Goal: Use online tool/utility: Utilize a website feature to perform a specific function

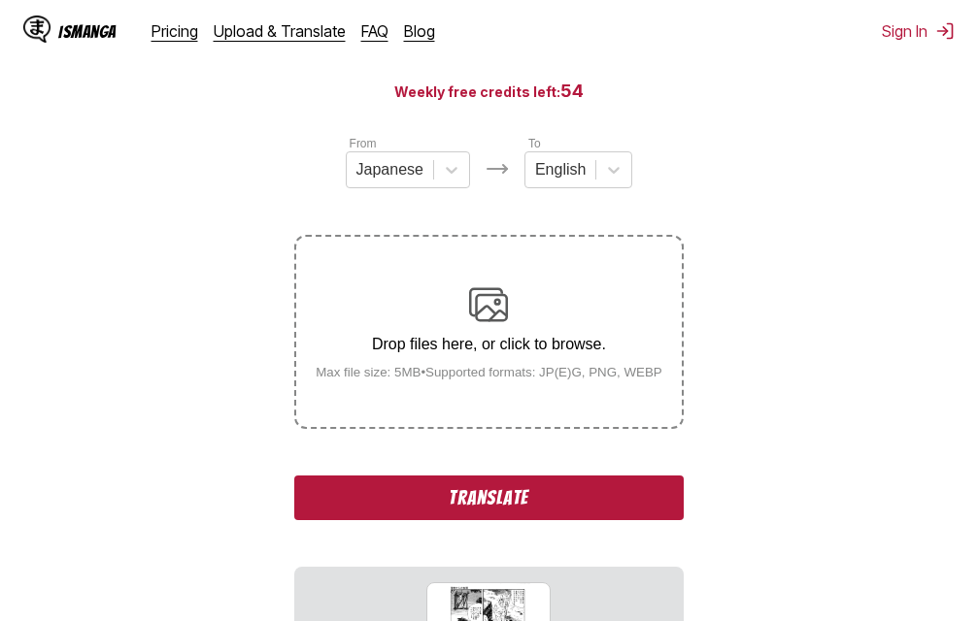
scroll to position [194, 0]
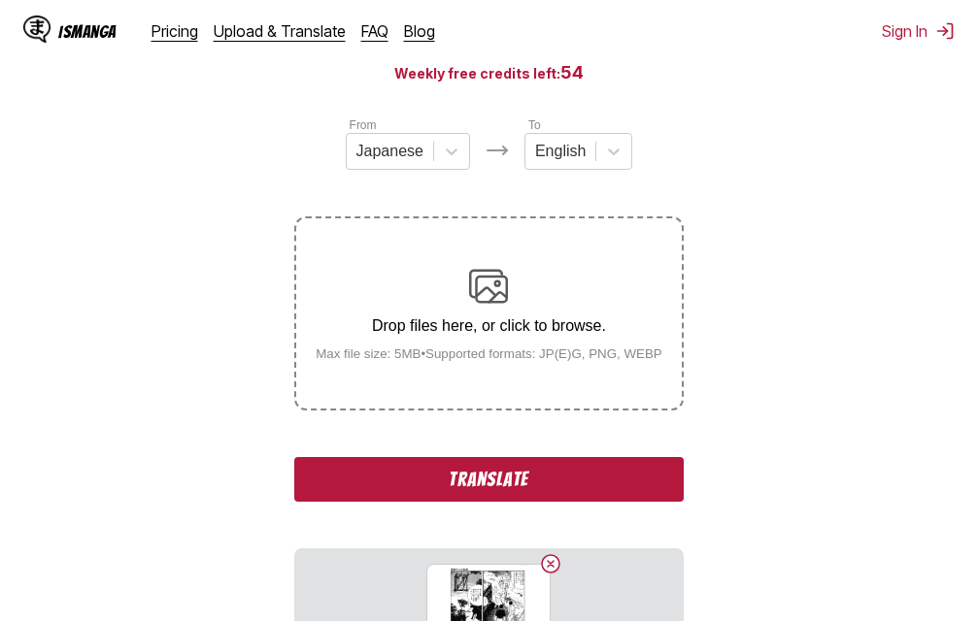
click at [497, 483] on button "Translate" at bounding box center [488, 479] width 388 height 45
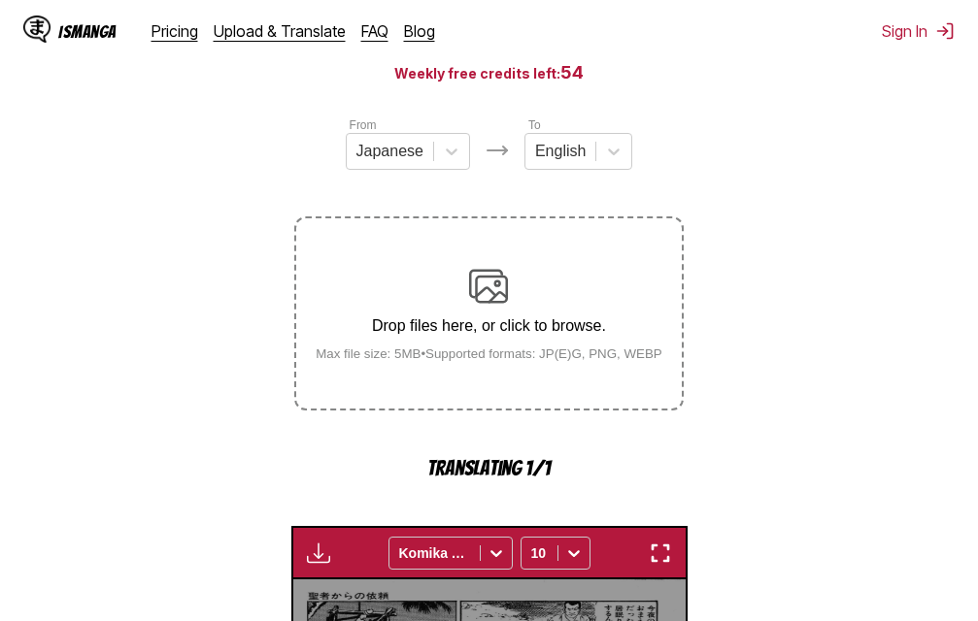
scroll to position [624, 0]
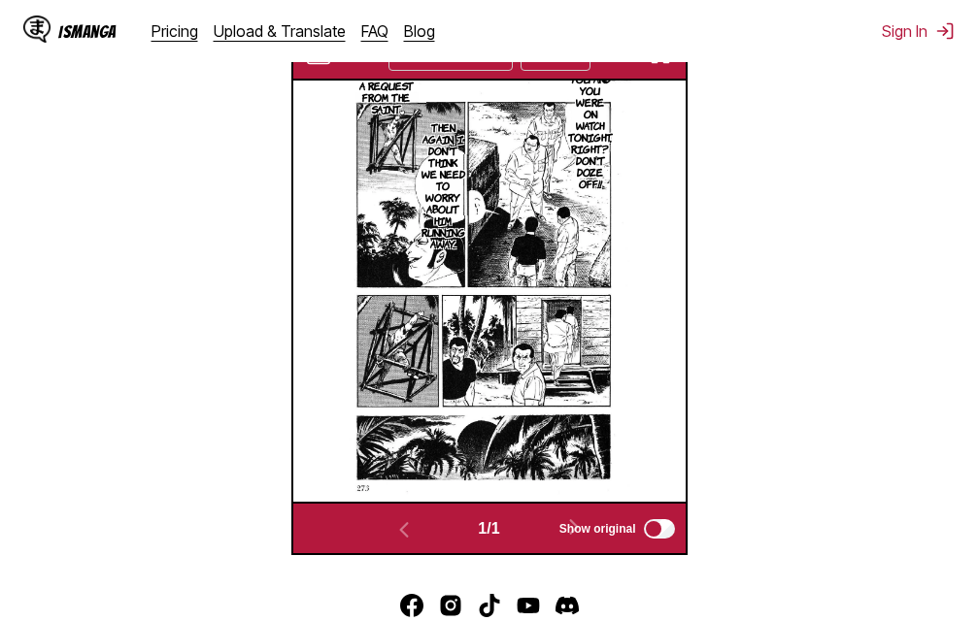
click at [668, 67] on button "button" at bounding box center [660, 54] width 35 height 25
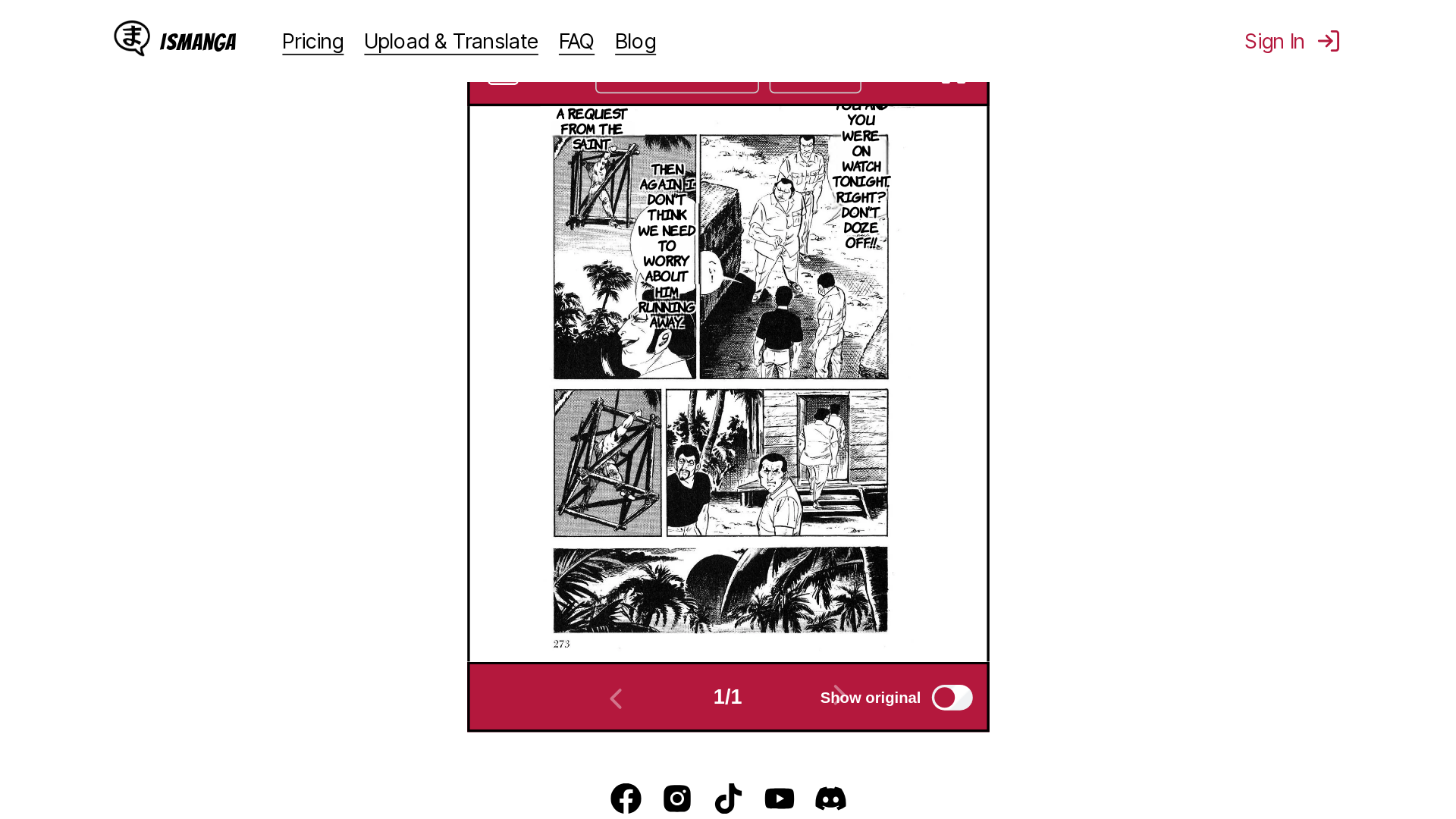
scroll to position [159, 0]
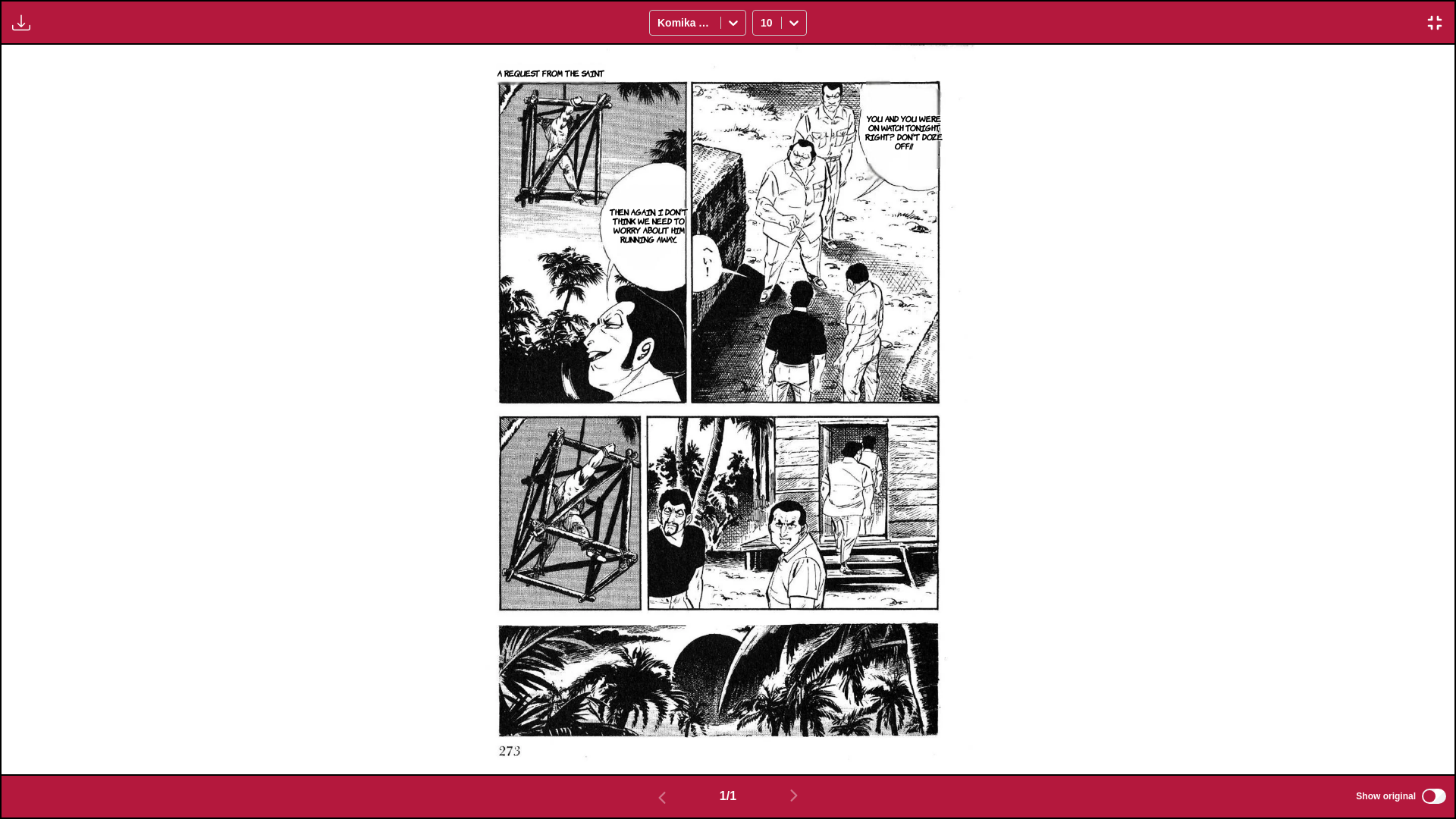
click at [763, 20] on img "button" at bounding box center [1434, 22] width 18 height 18
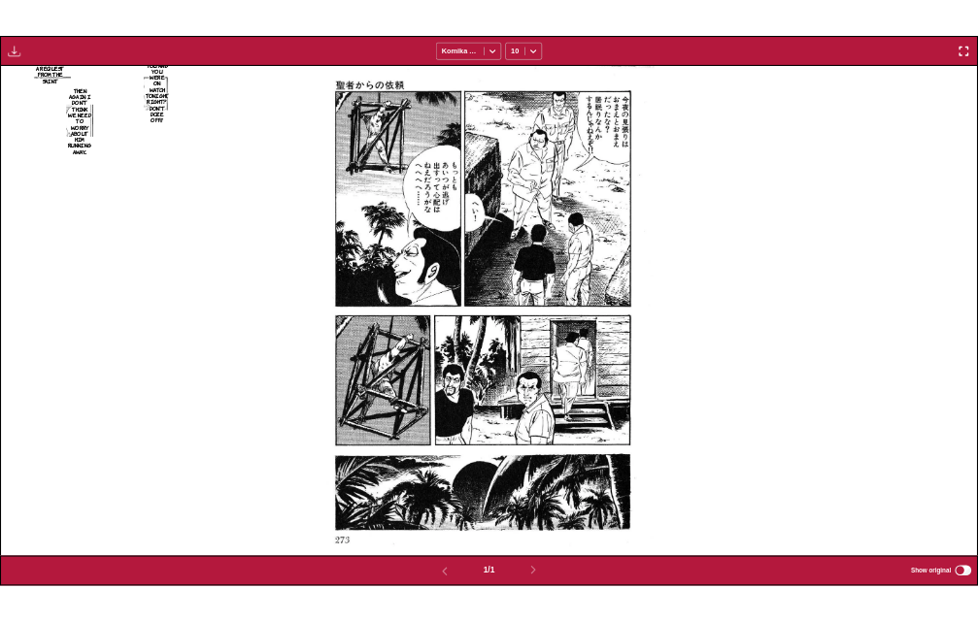
scroll to position [508, 0]
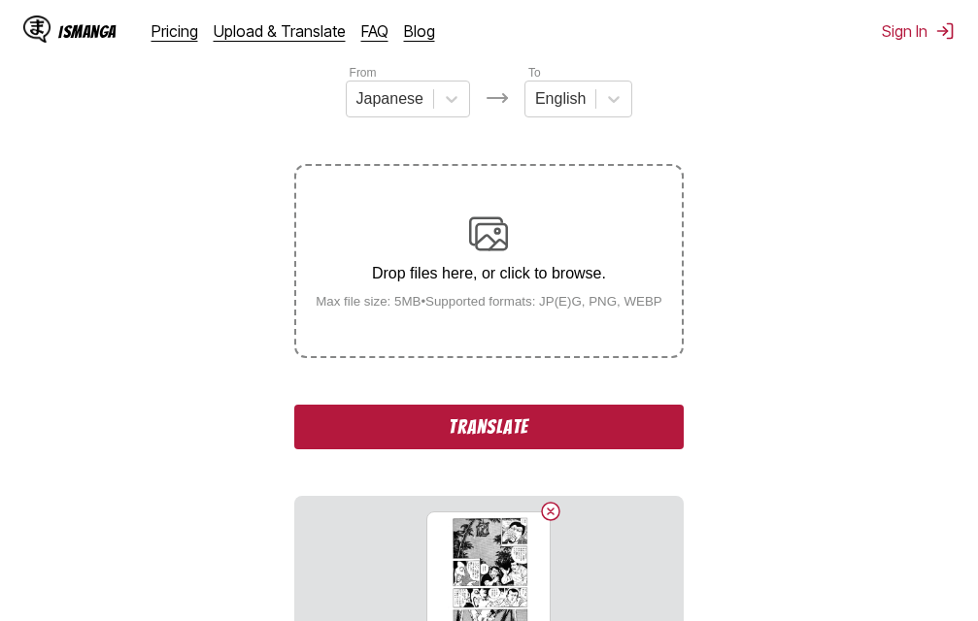
click at [519, 435] on button "Translate" at bounding box center [488, 427] width 388 height 45
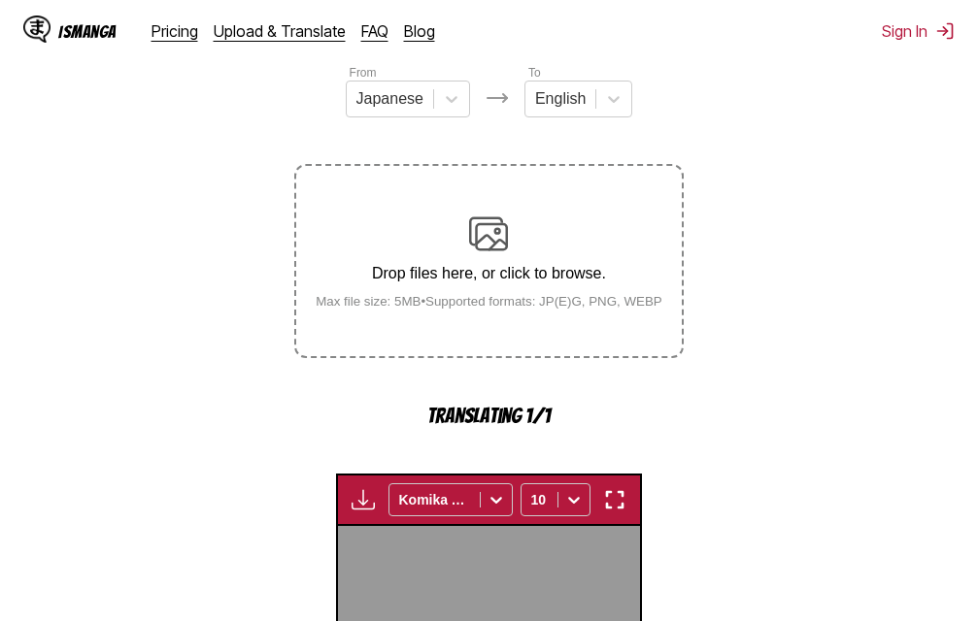
scroll to position [624, 0]
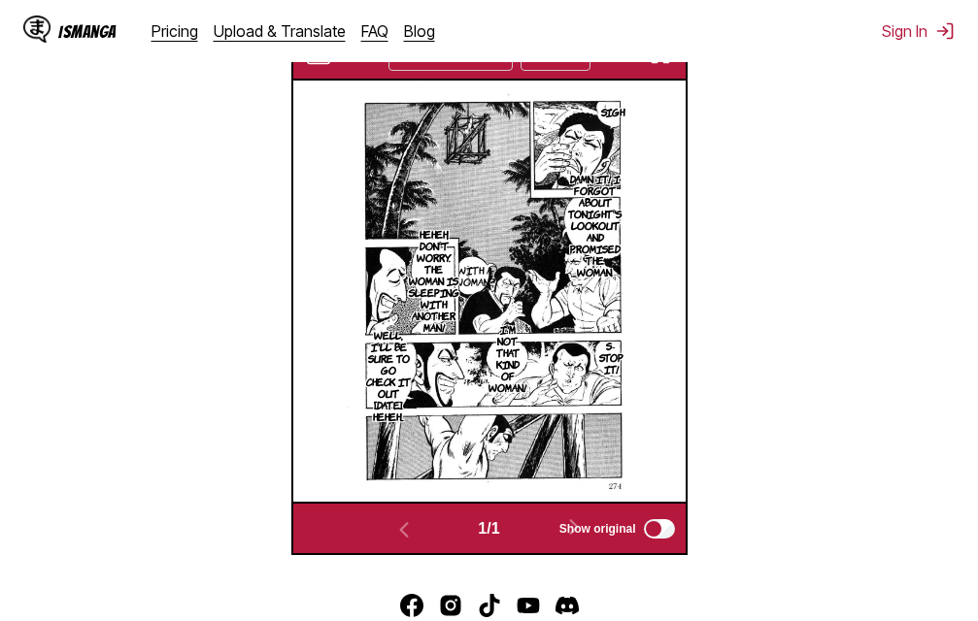
click at [667, 65] on img "button" at bounding box center [660, 54] width 23 height 23
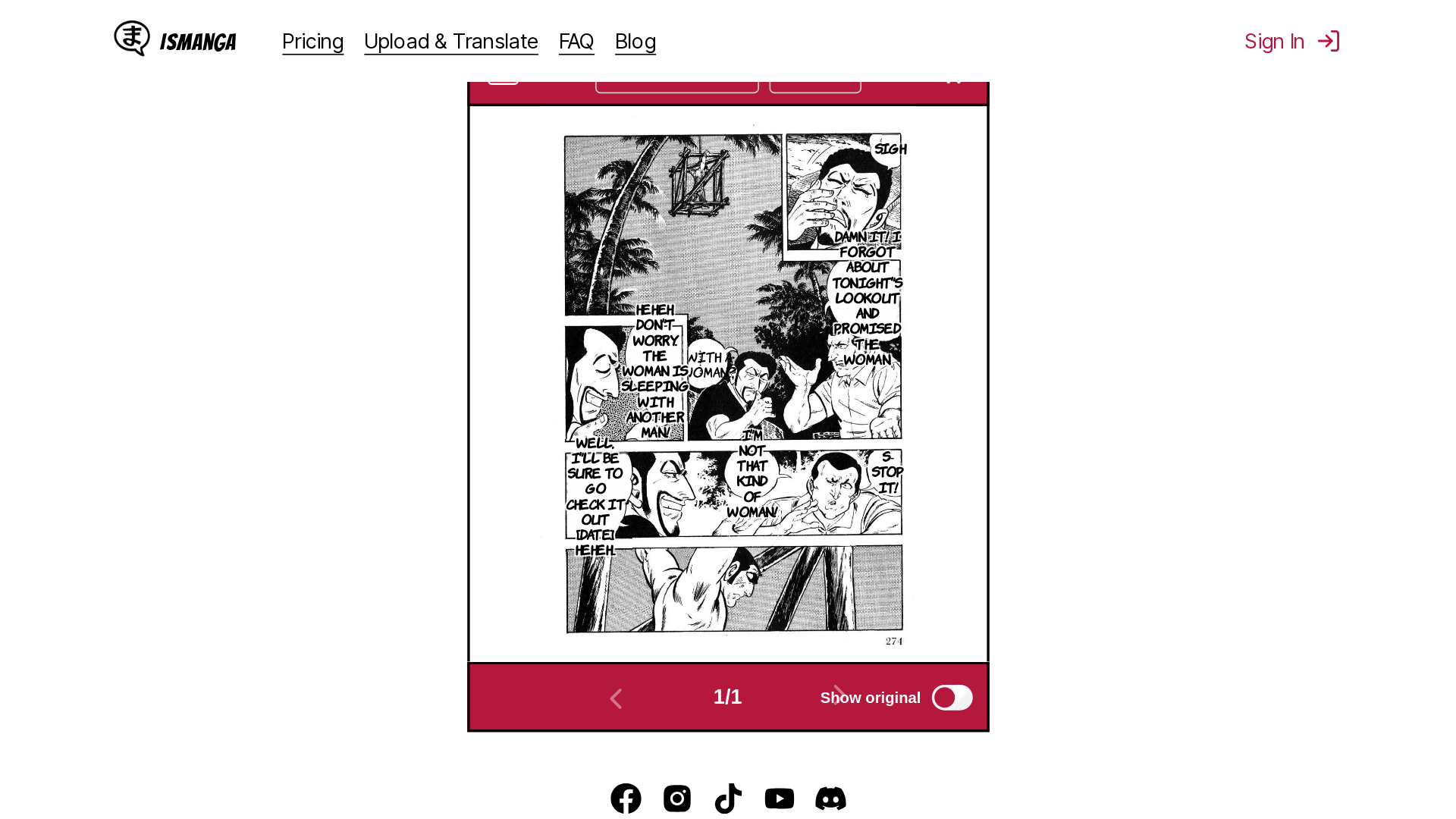
scroll to position [159, 0]
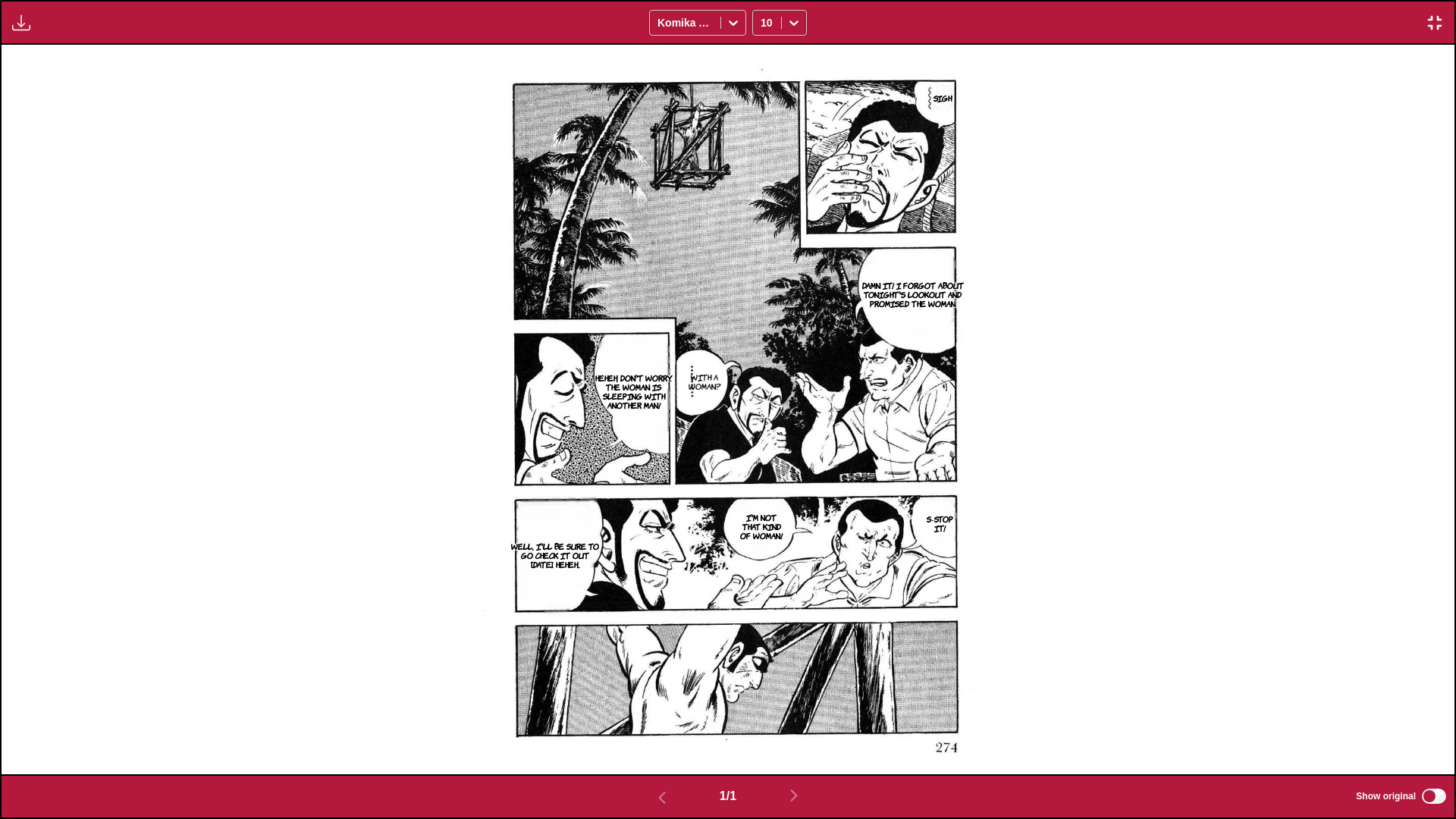
click at [763, 21] on img "button" at bounding box center [1434, 22] width 18 height 18
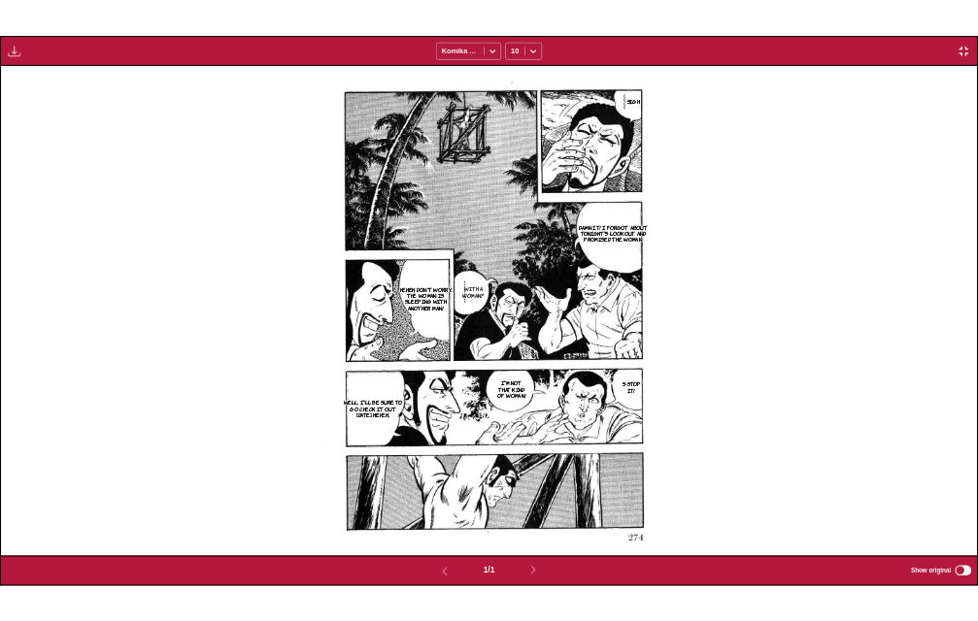
scroll to position [508, 0]
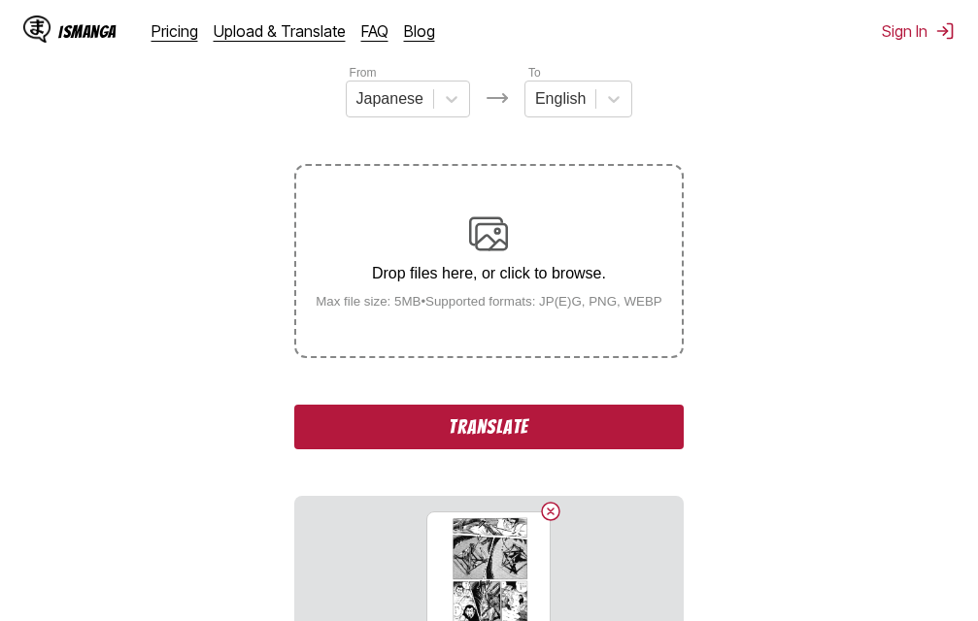
click at [487, 439] on button "Translate" at bounding box center [488, 427] width 388 height 45
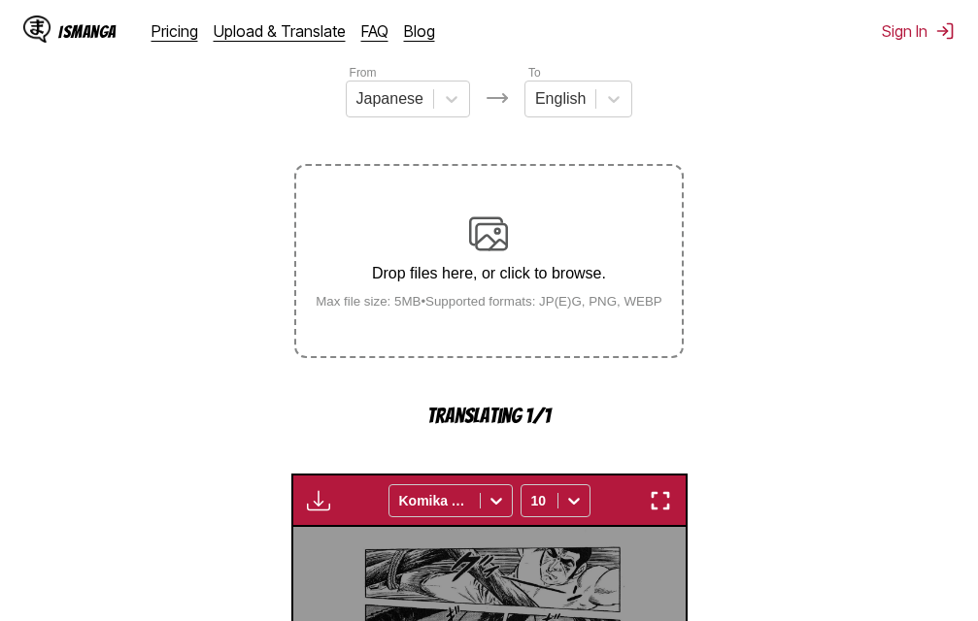
scroll to position [624, 0]
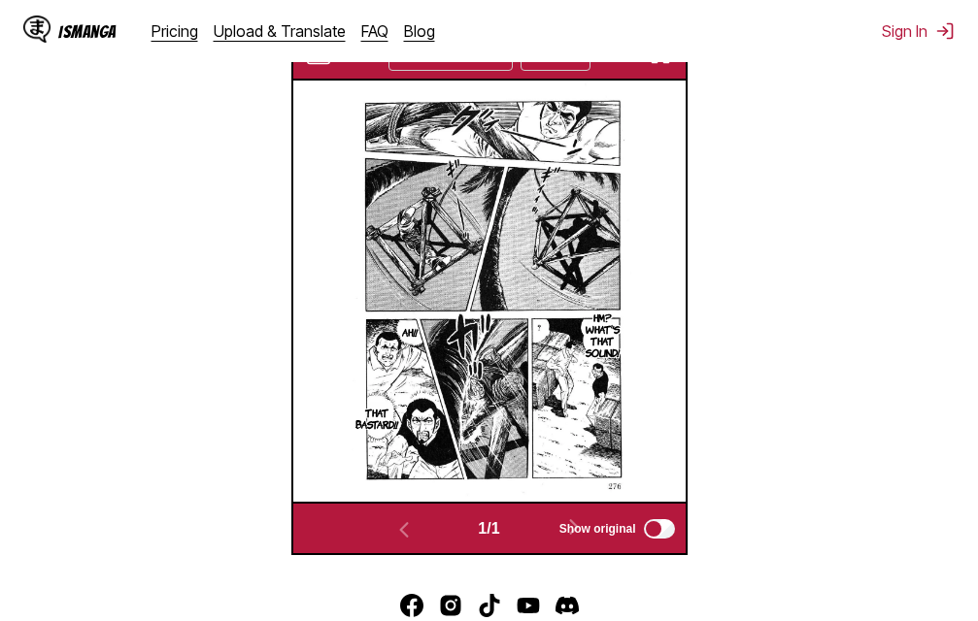
click at [660, 71] on div "Available for premium users only Komika Axis 10" at bounding box center [489, 53] width 396 height 53
click at [661, 64] on img "button" at bounding box center [660, 54] width 23 height 23
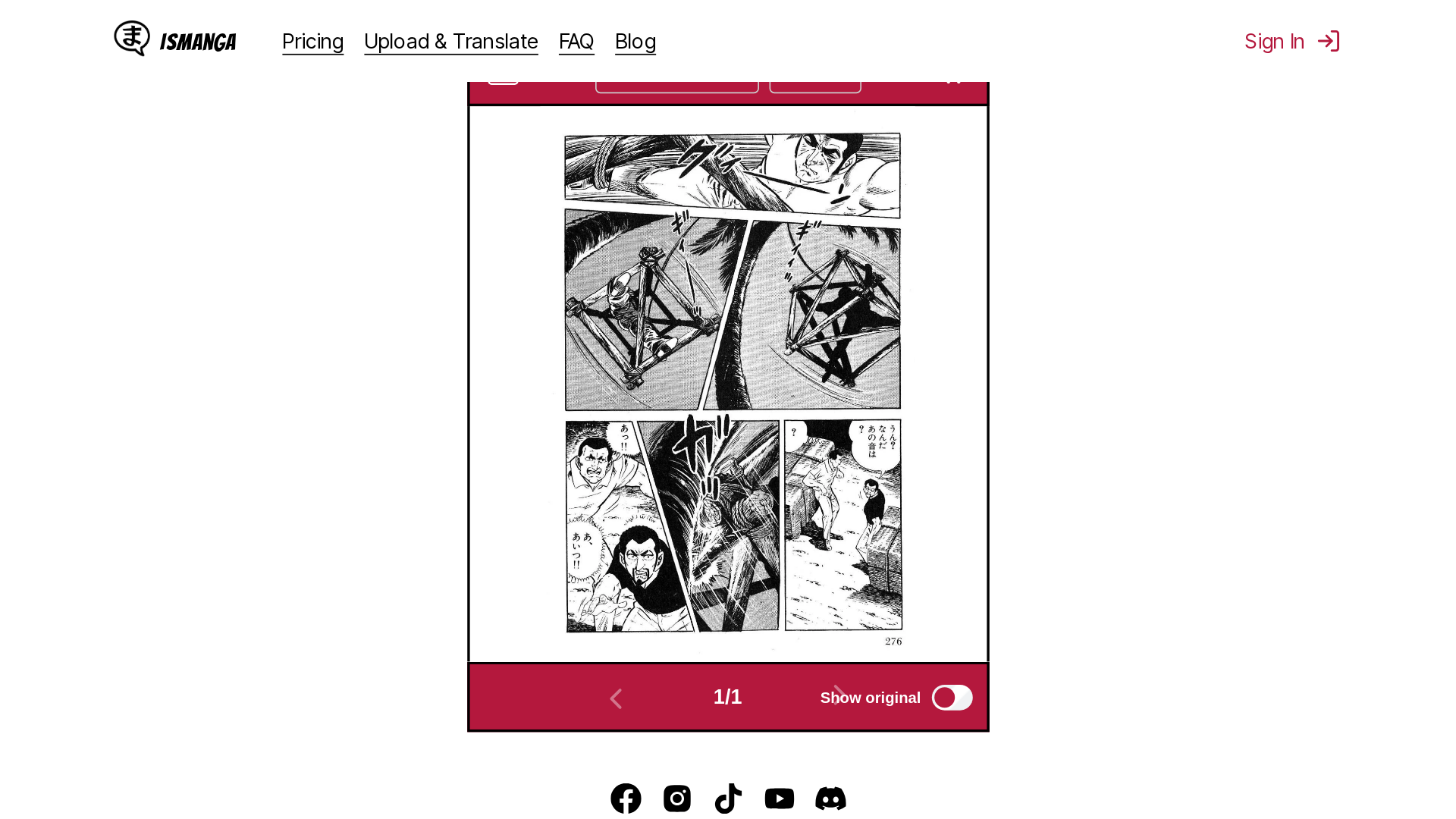
scroll to position [159, 0]
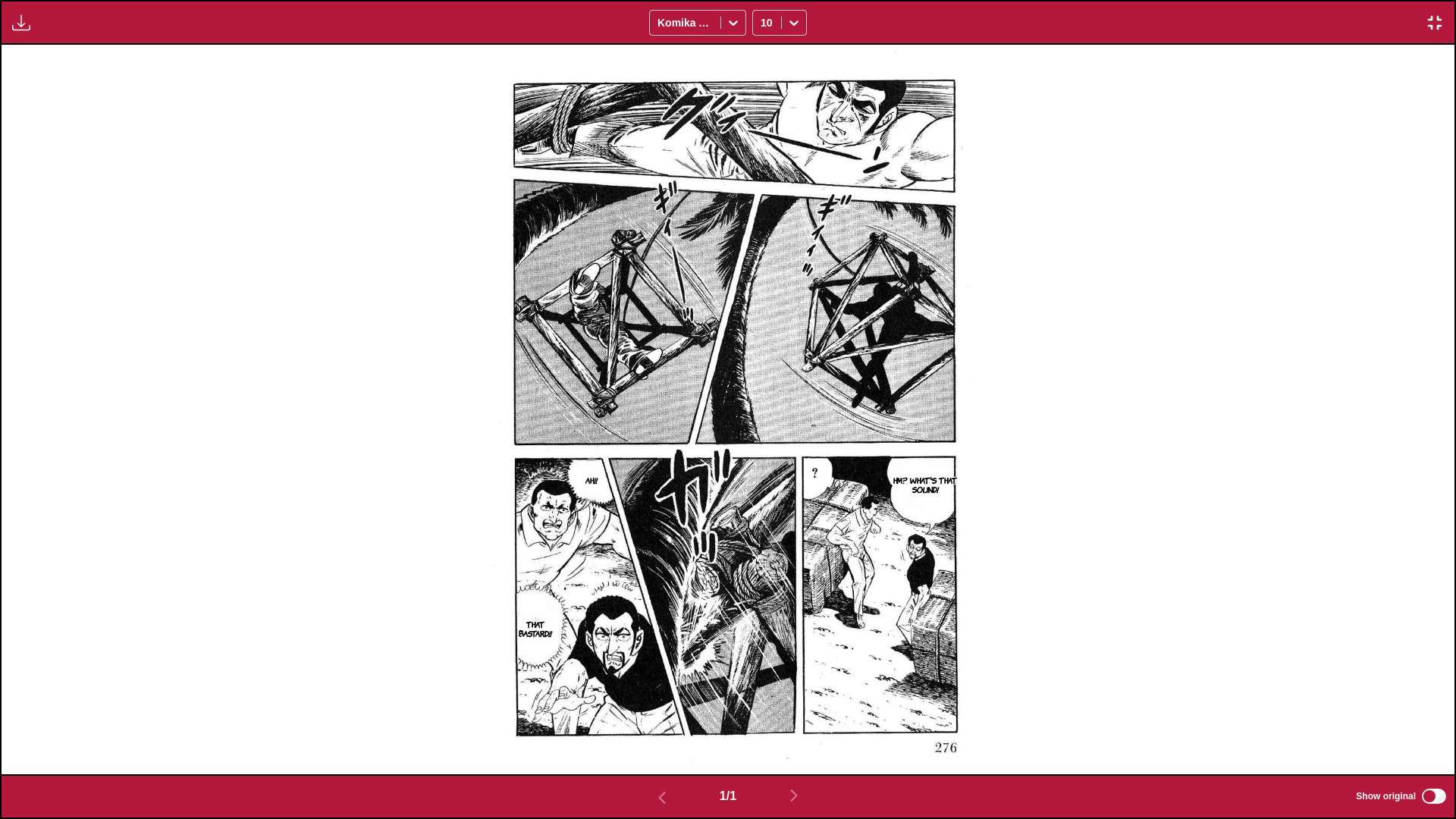
click at [763, 14] on img "button" at bounding box center [1434, 22] width 18 height 18
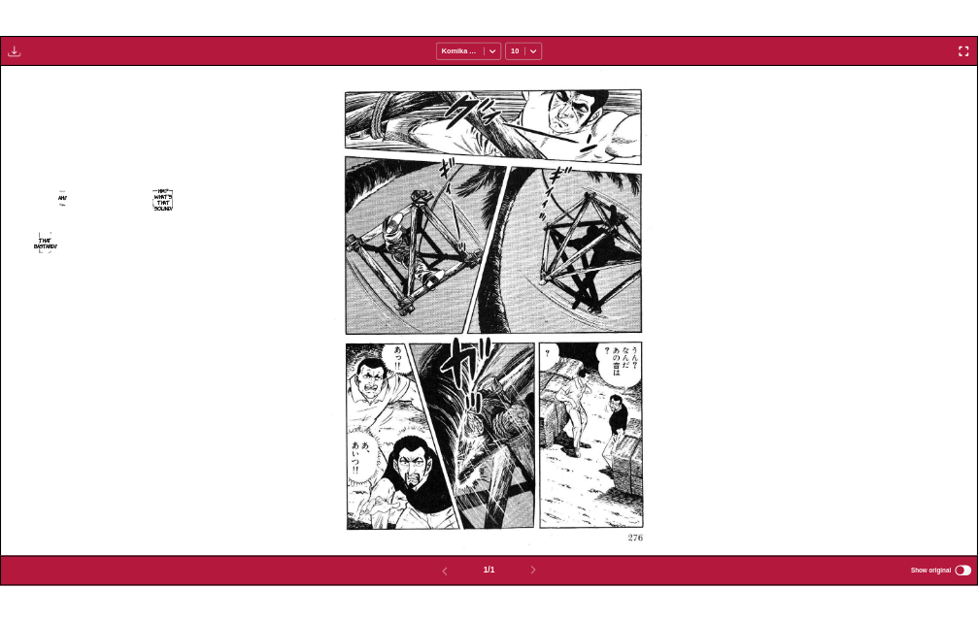
scroll to position [508, 0]
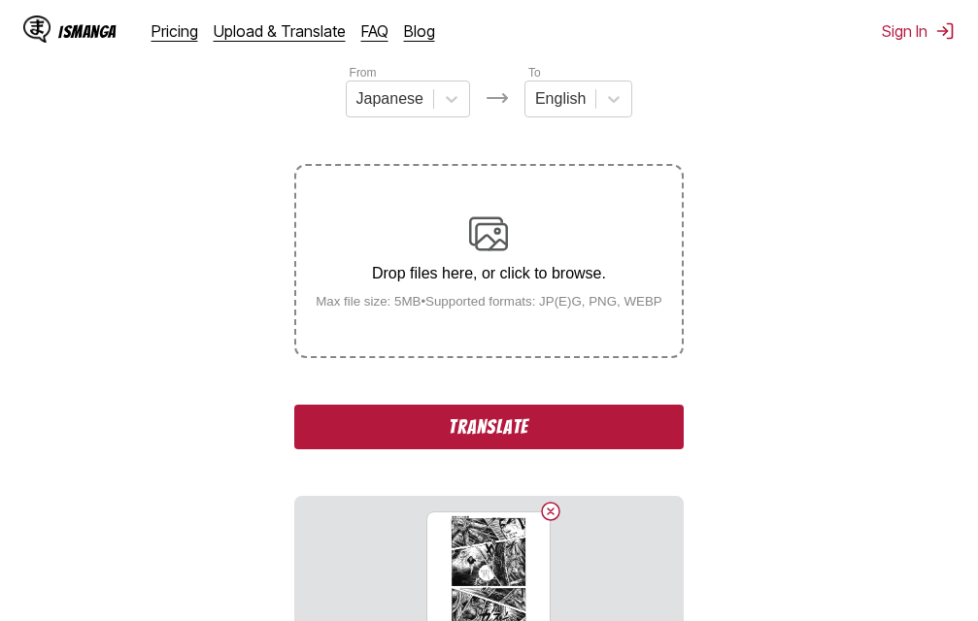
click at [503, 428] on button "Translate" at bounding box center [488, 427] width 388 height 45
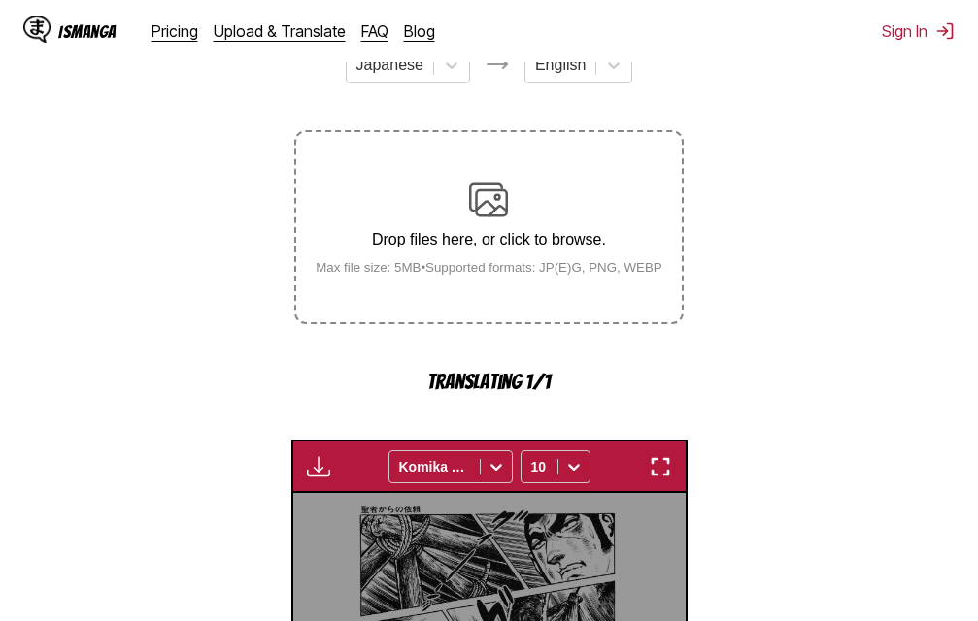
scroll to position [228, 0]
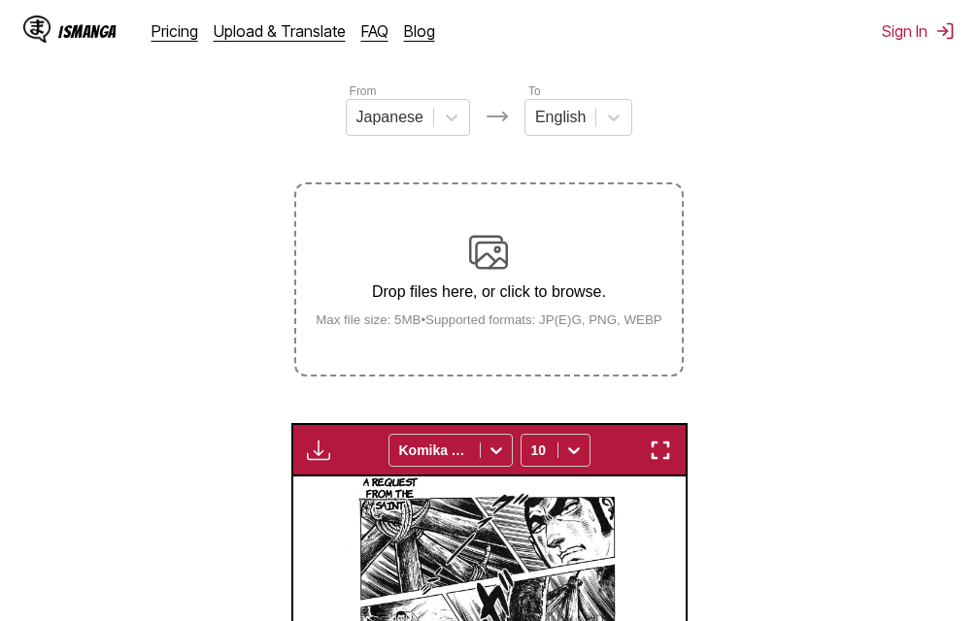
click at [655, 450] on img "button" at bounding box center [660, 450] width 23 height 23
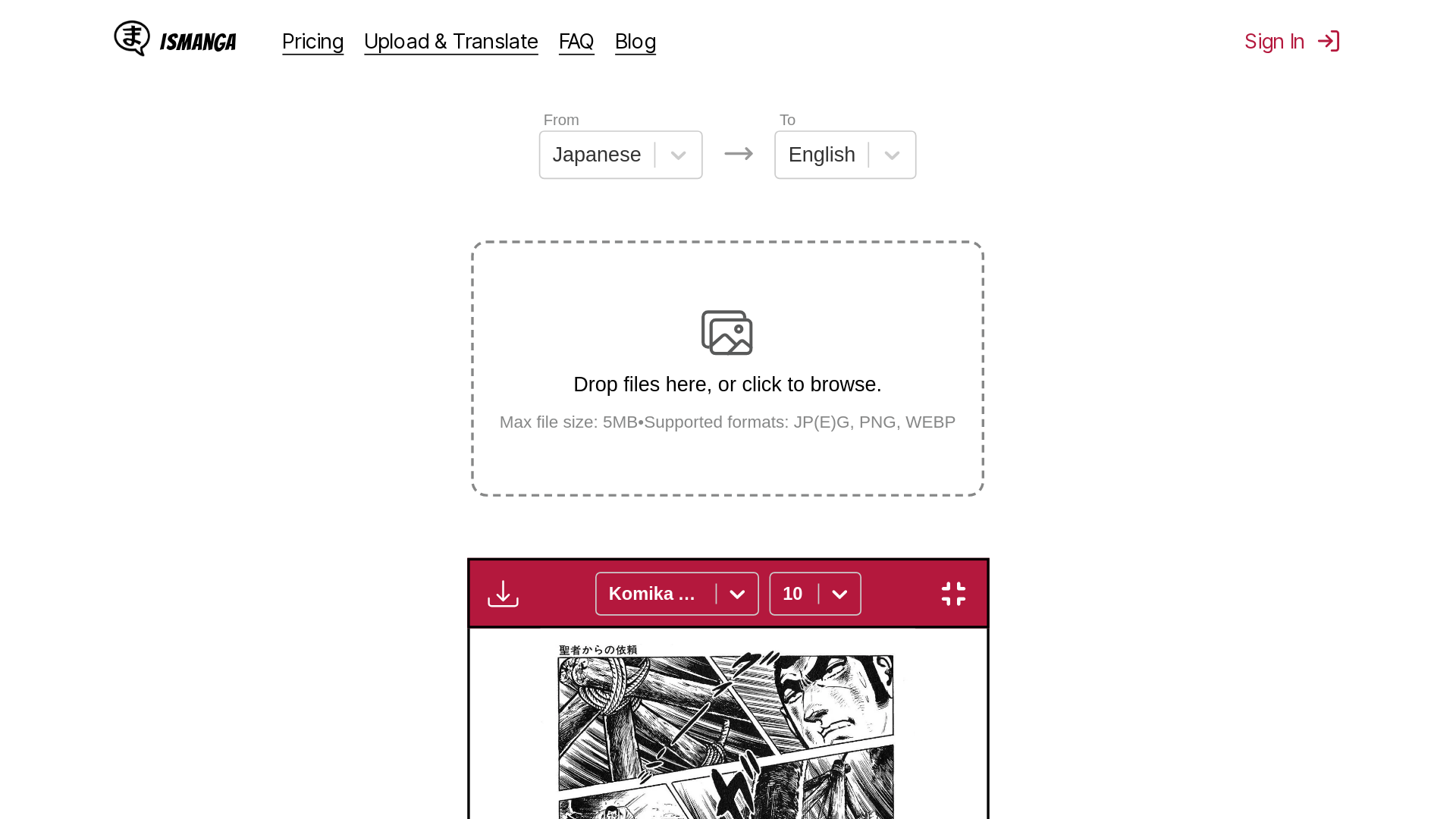
scroll to position [159, 0]
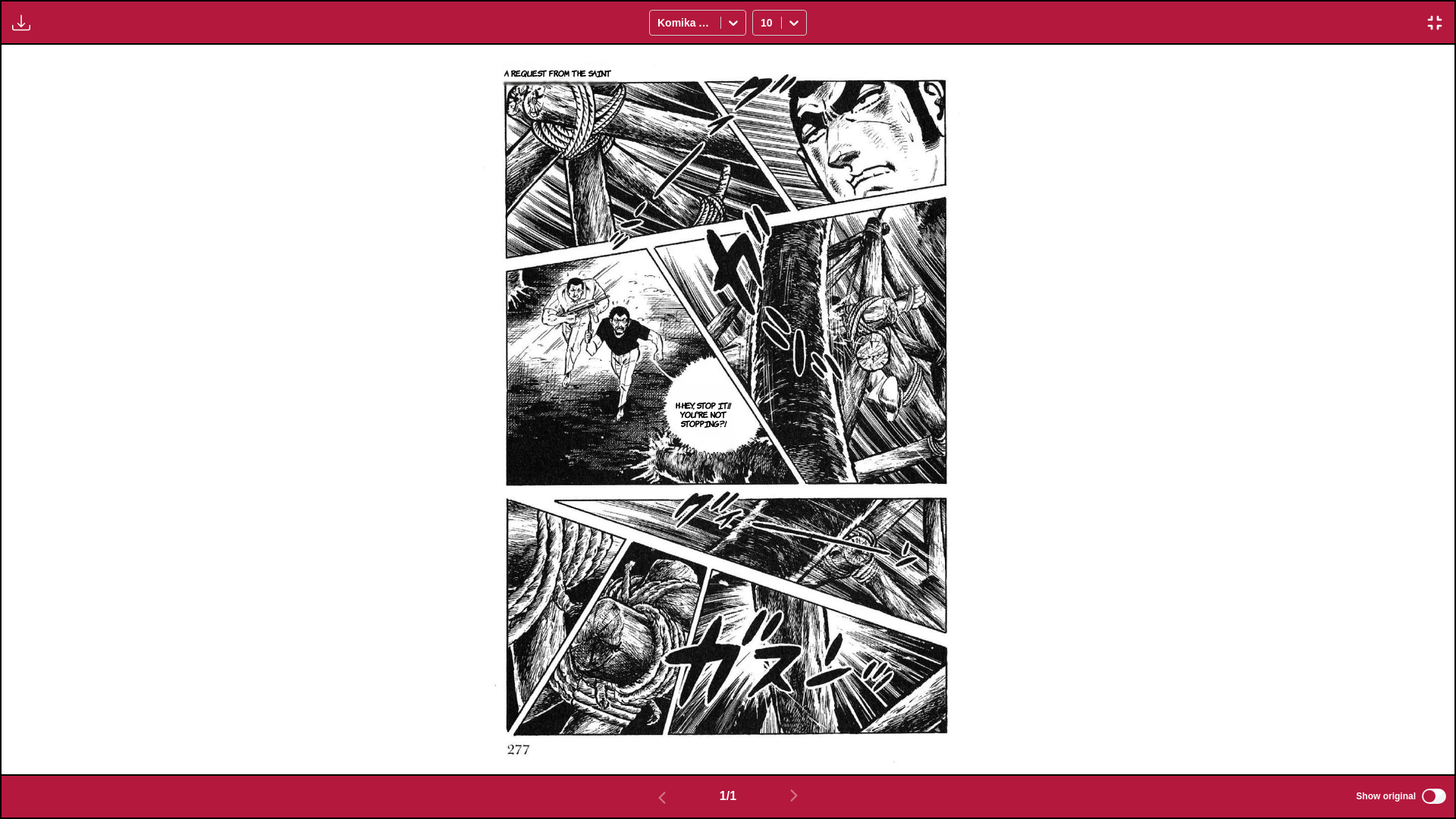
click at [763, 18] on button "button" at bounding box center [1434, 23] width 27 height 20
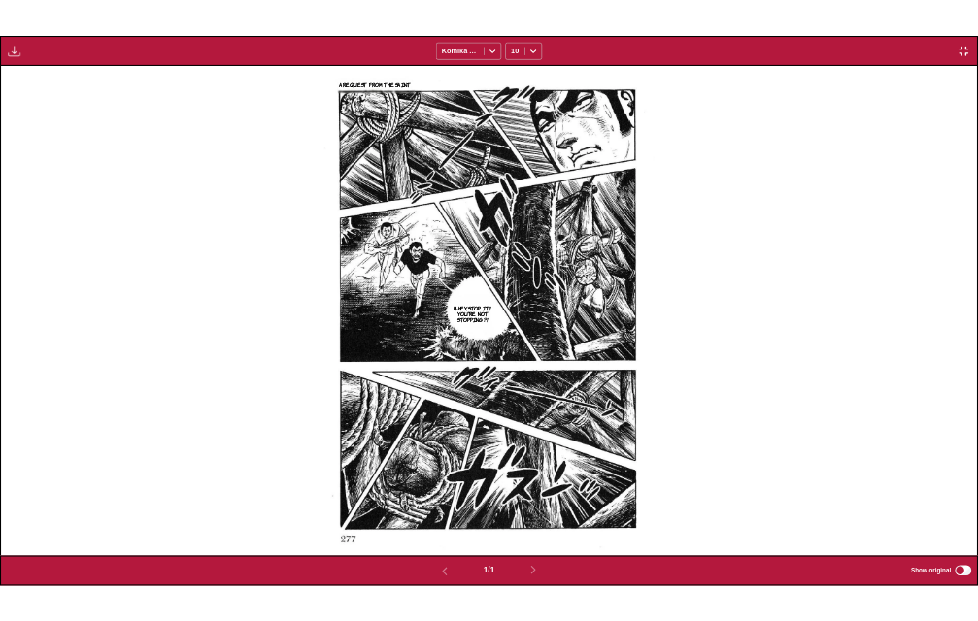
scroll to position [508, 0]
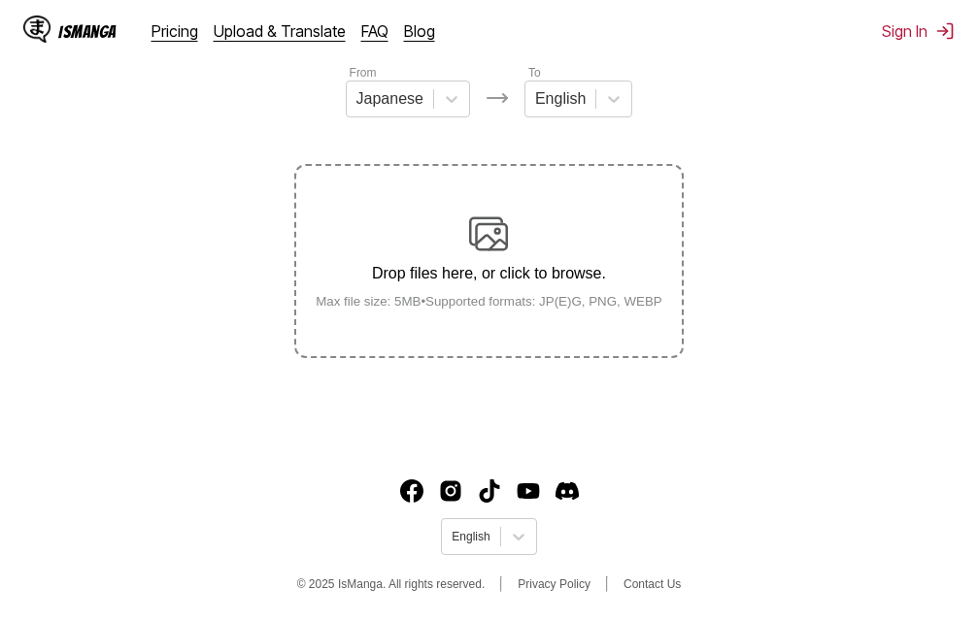
scroll to position [247, 0]
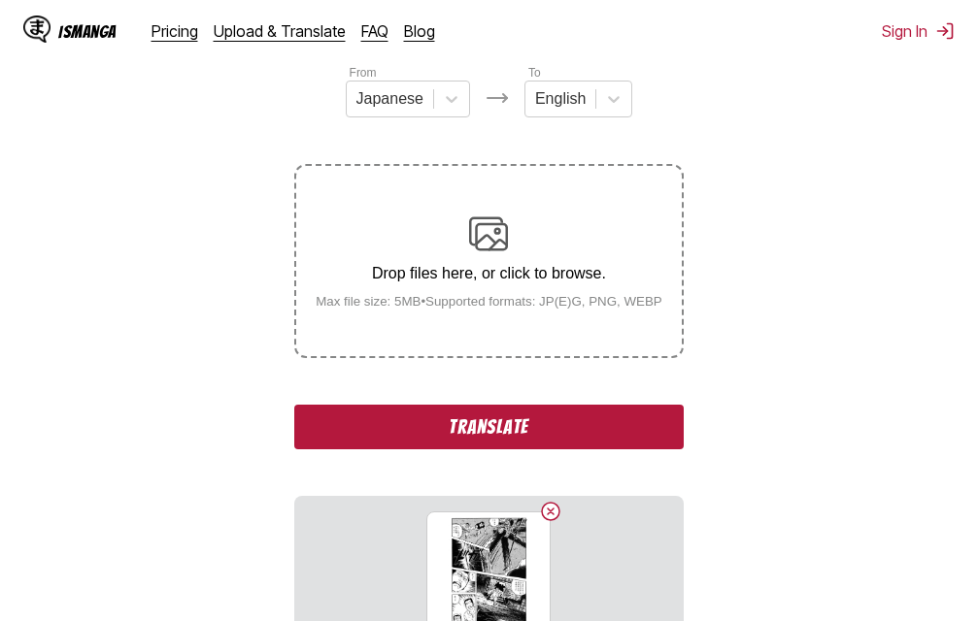
click at [486, 422] on button "Translate" at bounding box center [488, 427] width 388 height 45
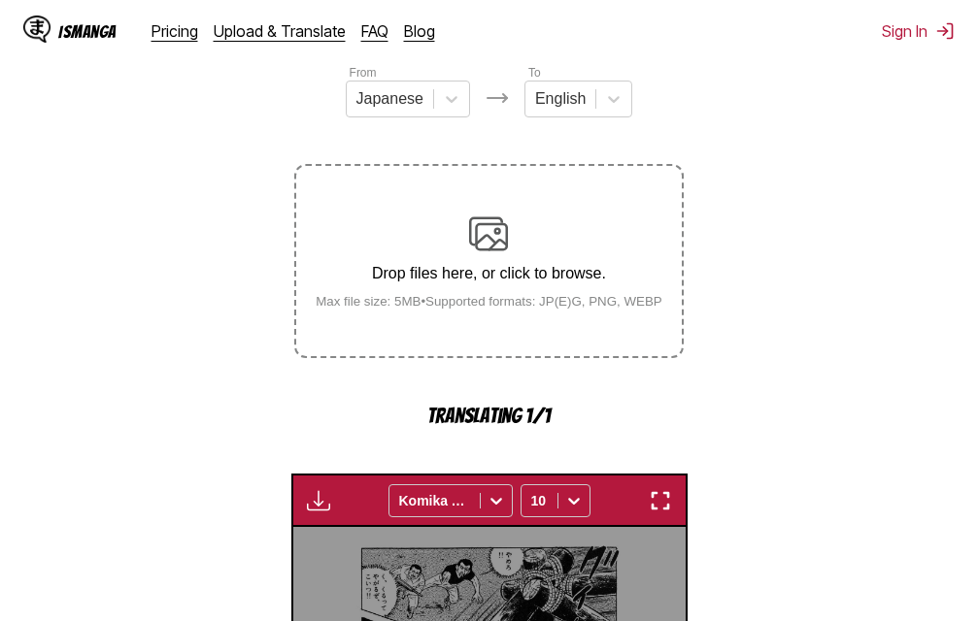
scroll to position [624, 0]
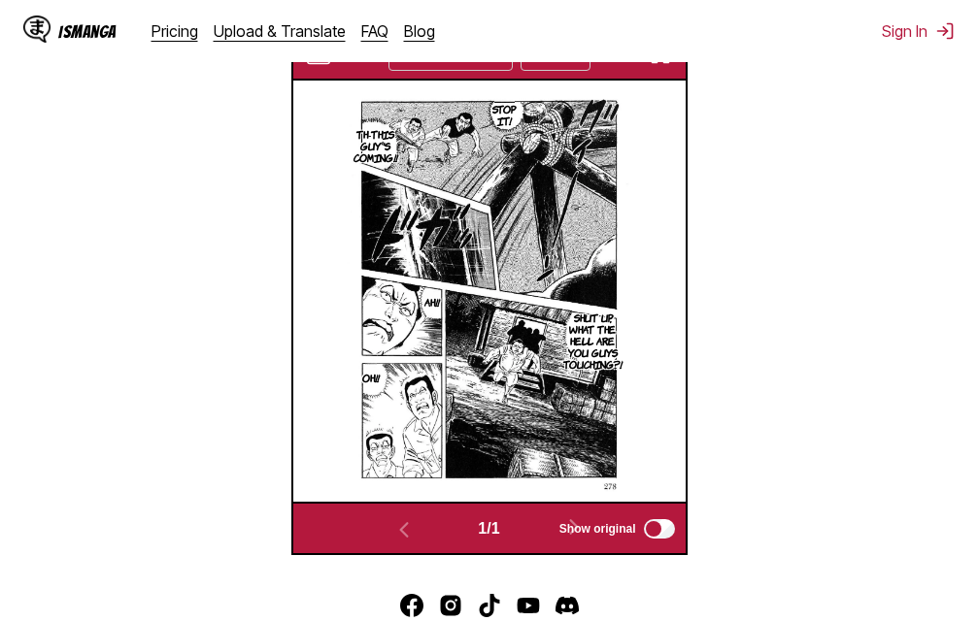
click at [663, 65] on img "button" at bounding box center [660, 54] width 23 height 23
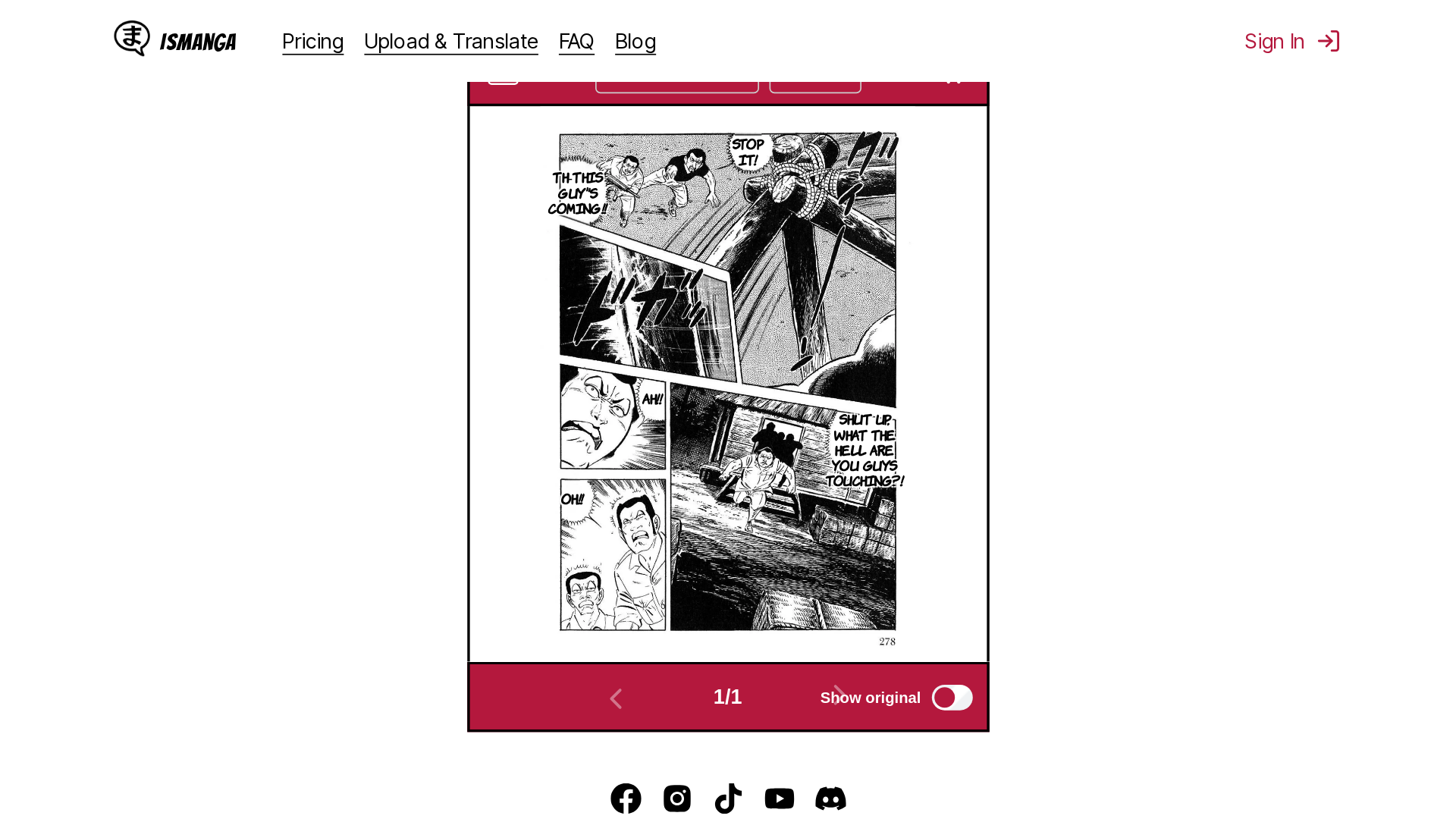
scroll to position [159, 0]
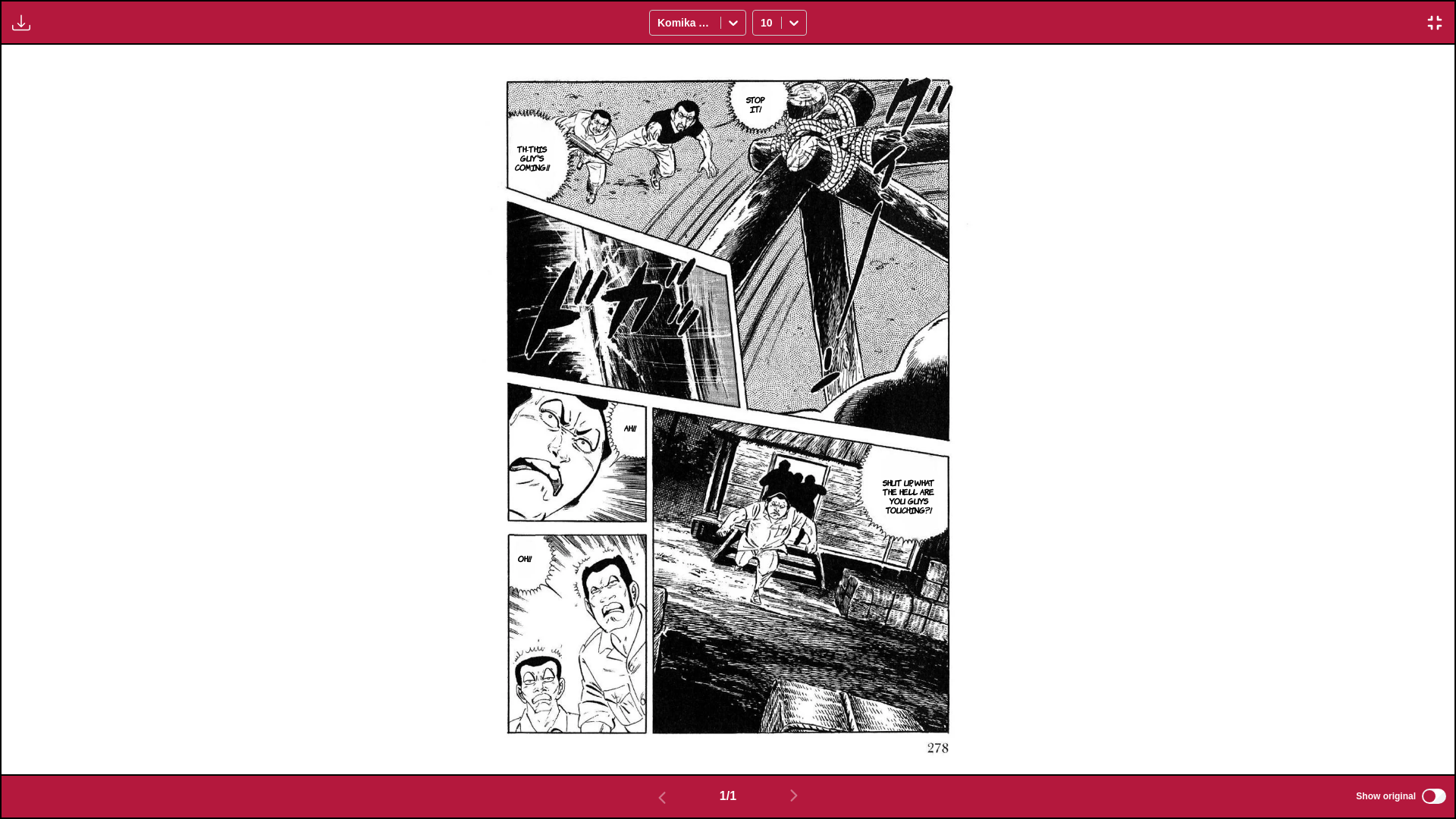
click at [763, 15] on button "button" at bounding box center [1434, 23] width 27 height 20
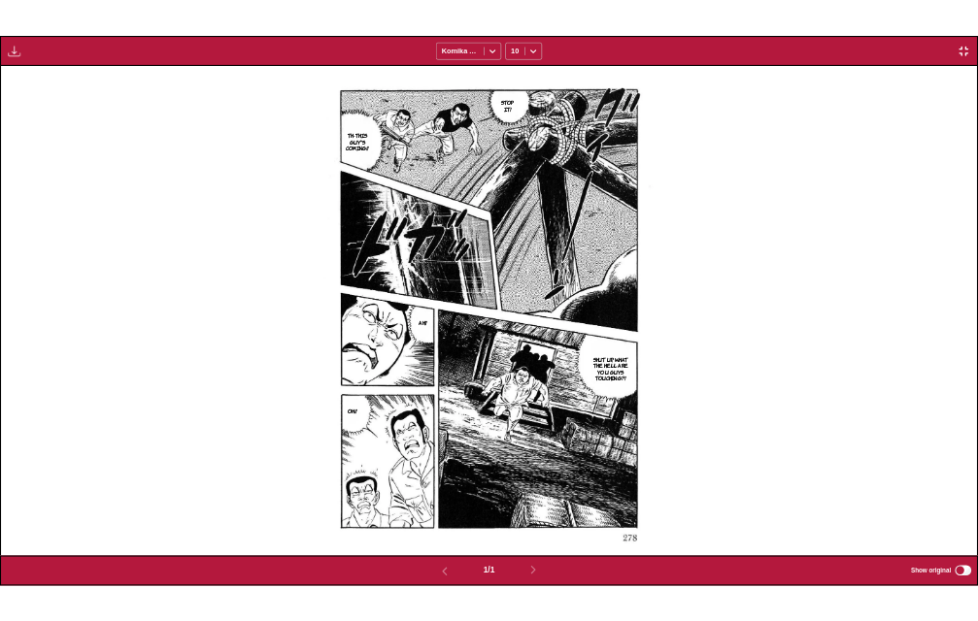
scroll to position [508, 0]
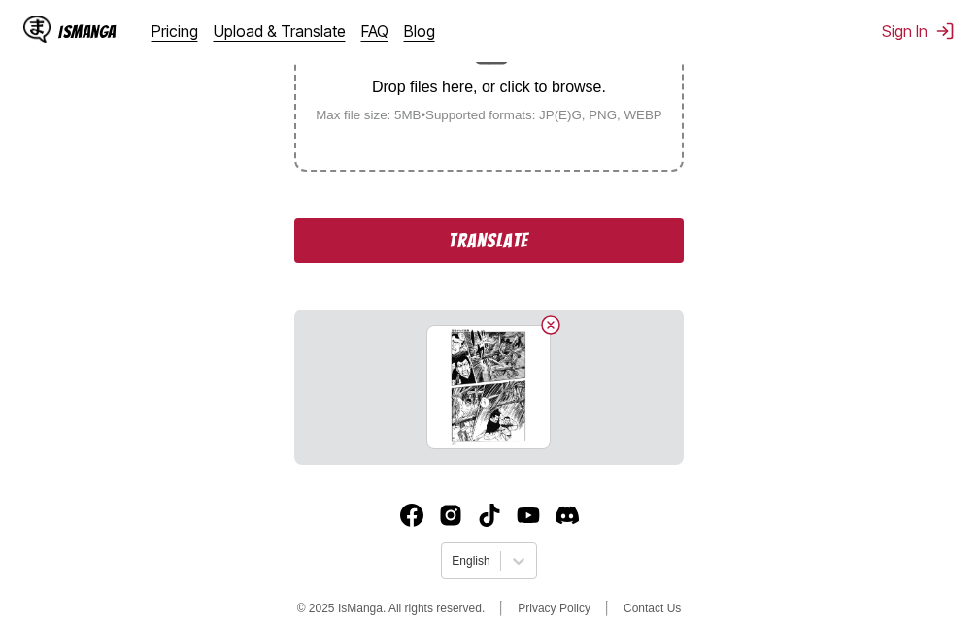
scroll to position [441, 0]
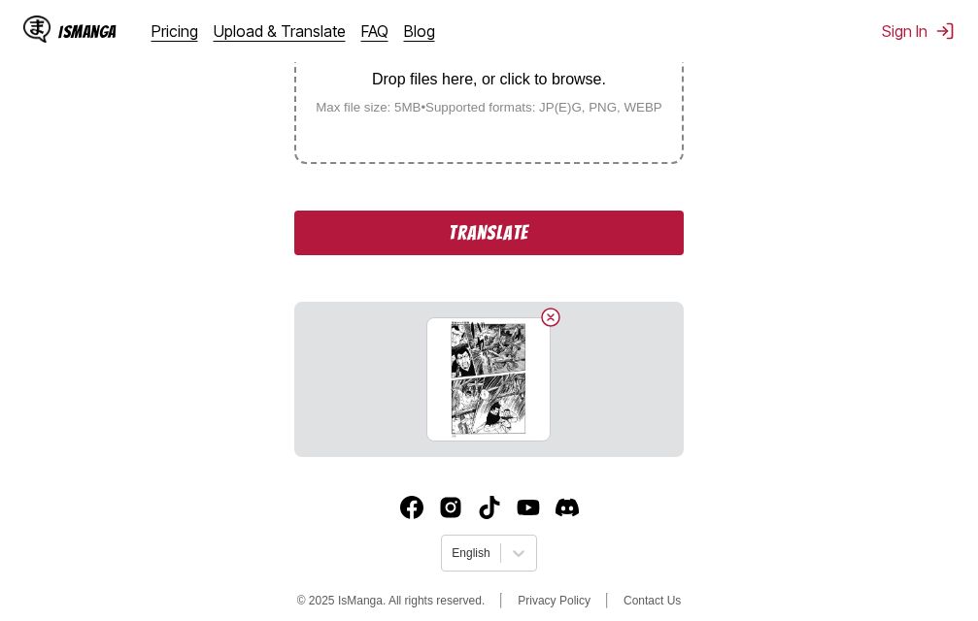
click at [530, 238] on button "Translate" at bounding box center [488, 233] width 388 height 45
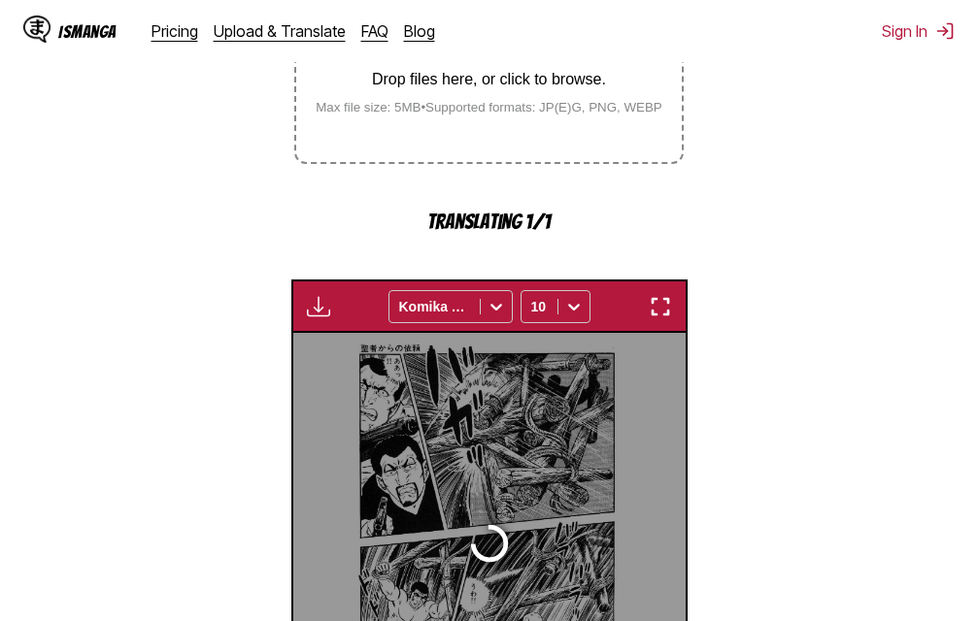
scroll to position [624, 0]
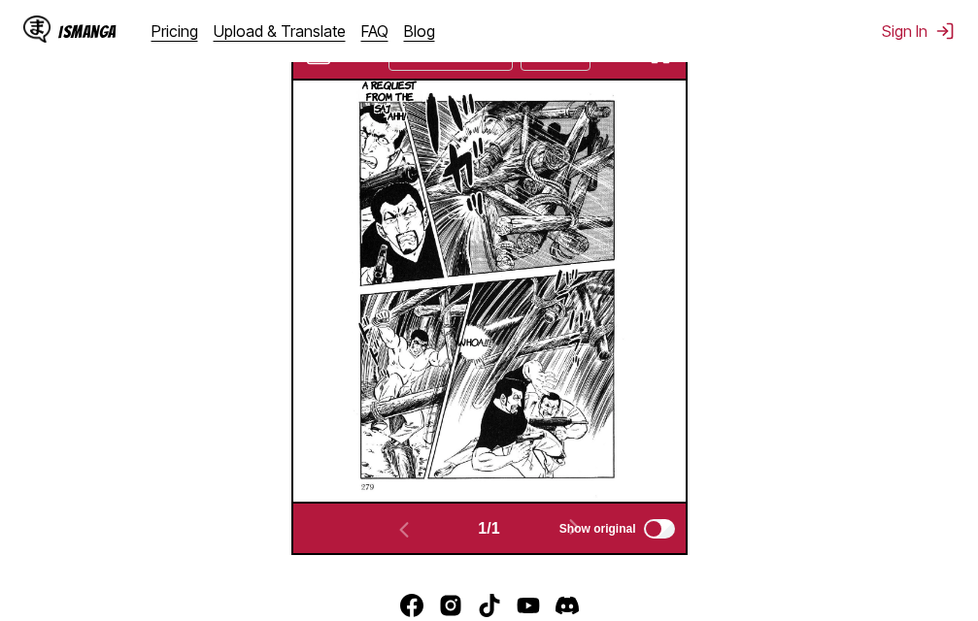
click at [668, 63] on img "button" at bounding box center [660, 54] width 23 height 23
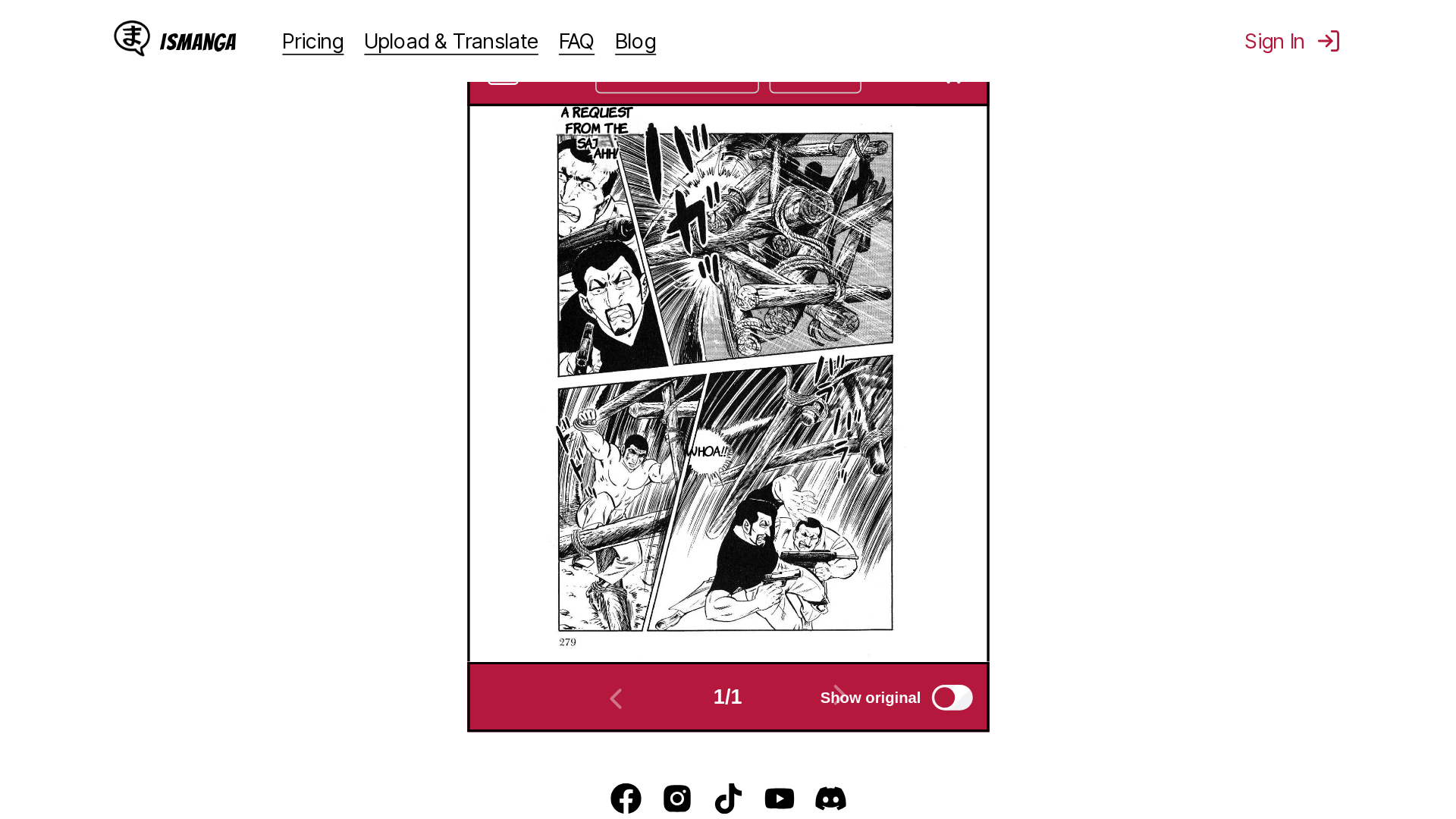
scroll to position [159, 0]
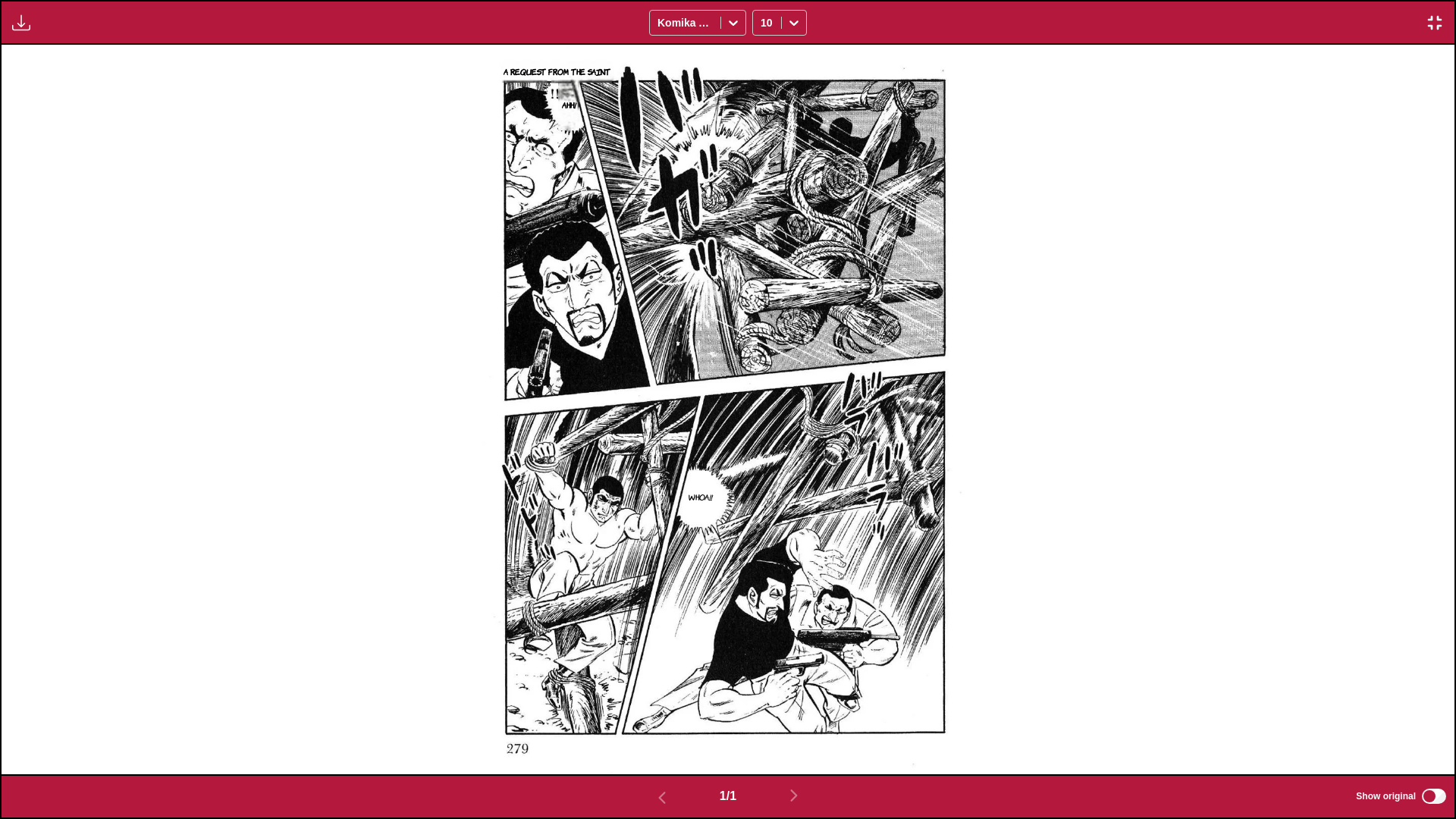
click at [763, 26] on img "button" at bounding box center [1434, 22] width 18 height 18
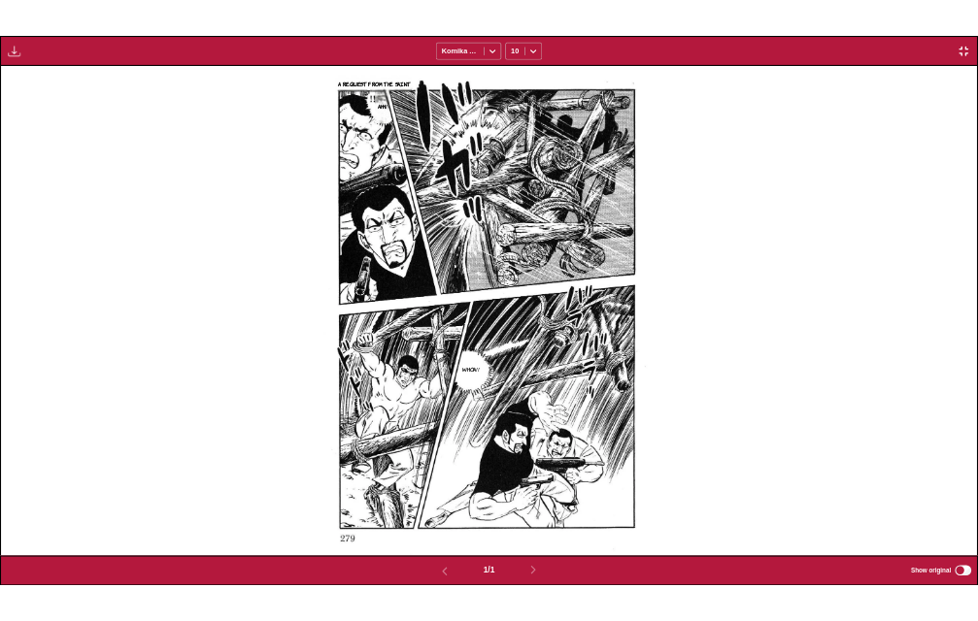
scroll to position [508, 0]
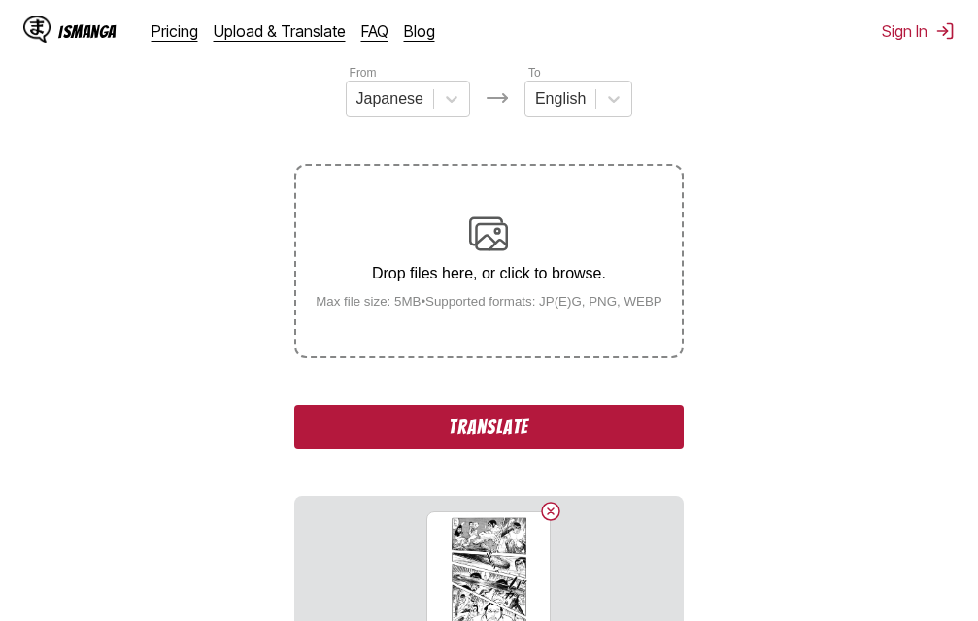
click at [490, 442] on button "Translate" at bounding box center [488, 427] width 388 height 45
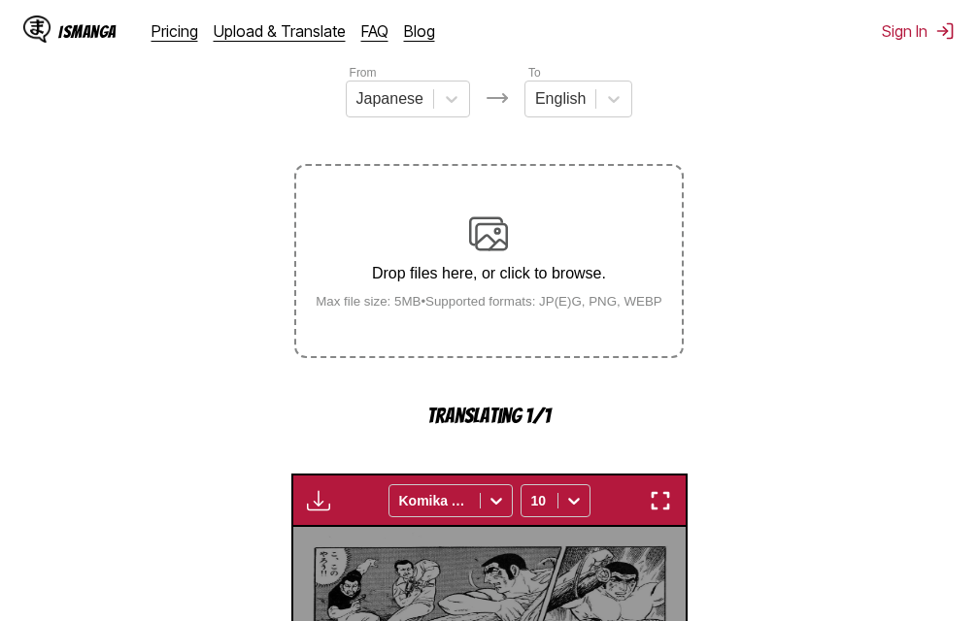
scroll to position [624, 0]
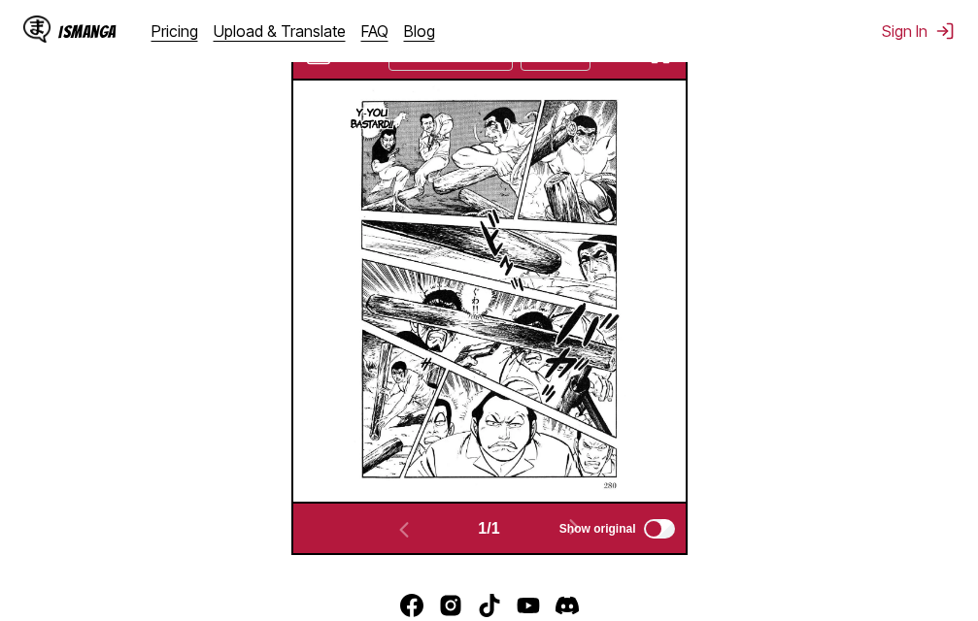
click at [661, 59] on div "IsManga Pricing Upload & Translate FAQ Blog Sign In Pricing Upload & Translate …" at bounding box center [489, 31] width 978 height 62
click at [662, 64] on img "button" at bounding box center [660, 54] width 23 height 23
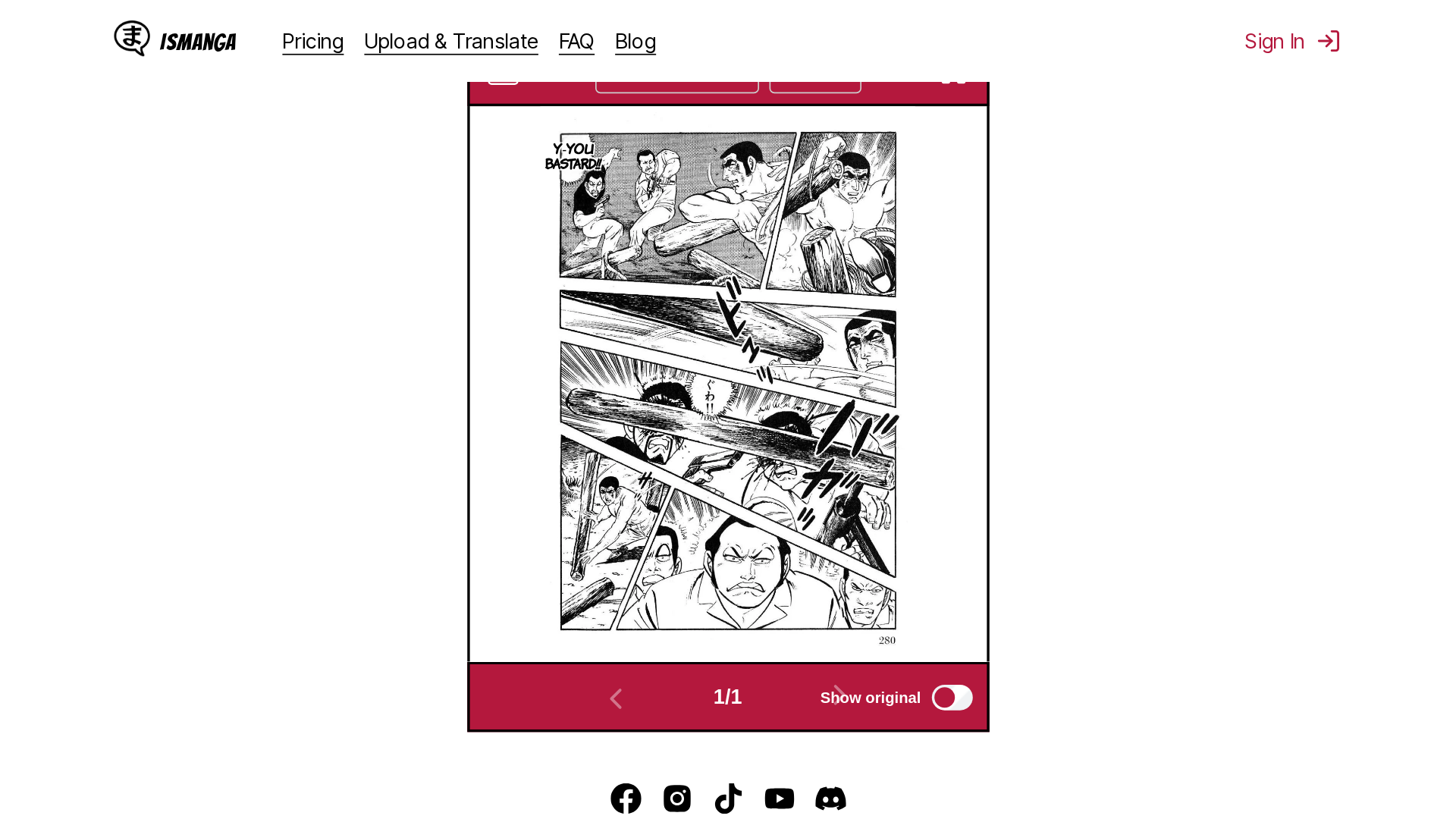
scroll to position [159, 0]
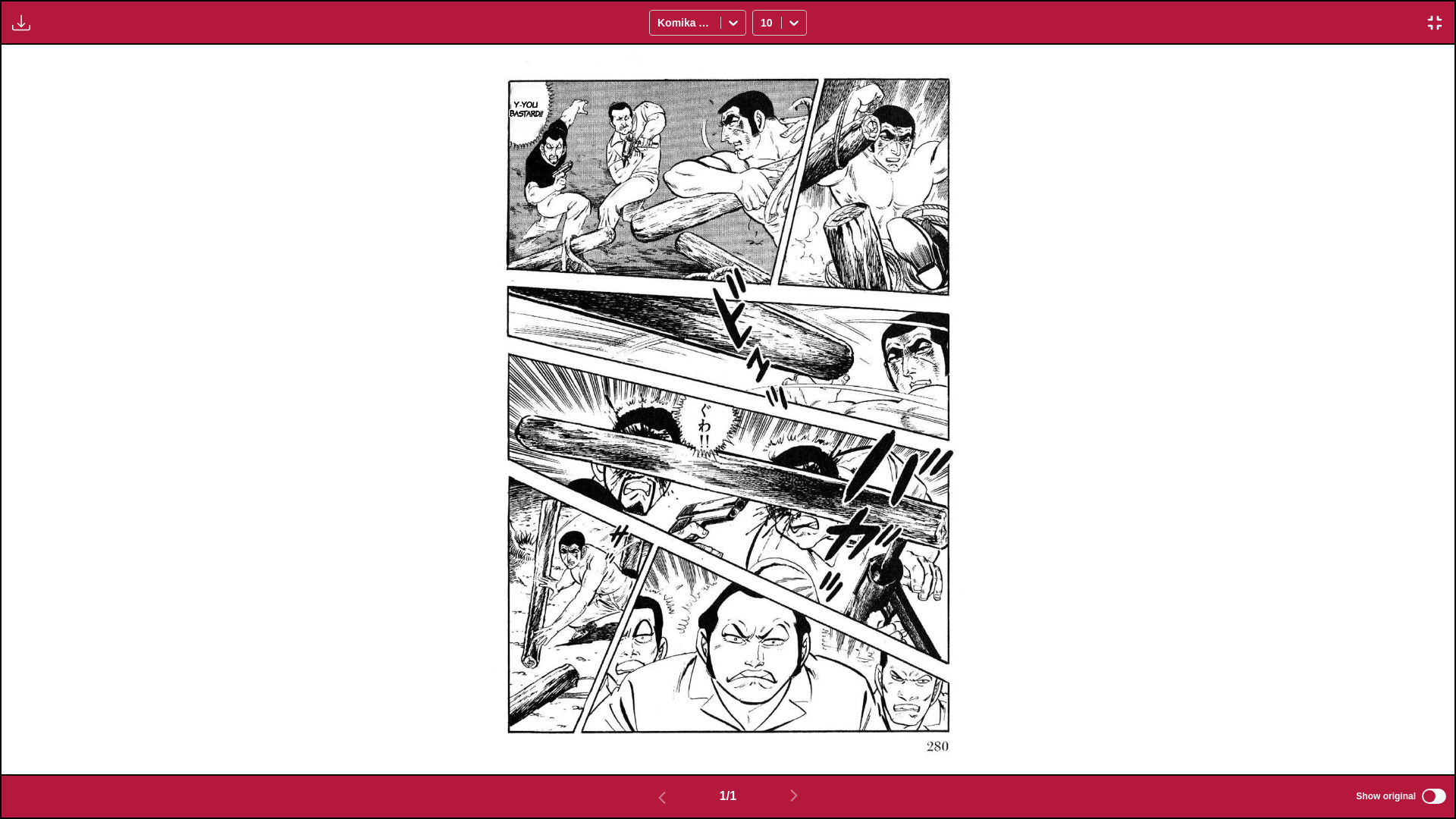
click at [763, 19] on img "button" at bounding box center [1434, 22] width 18 height 18
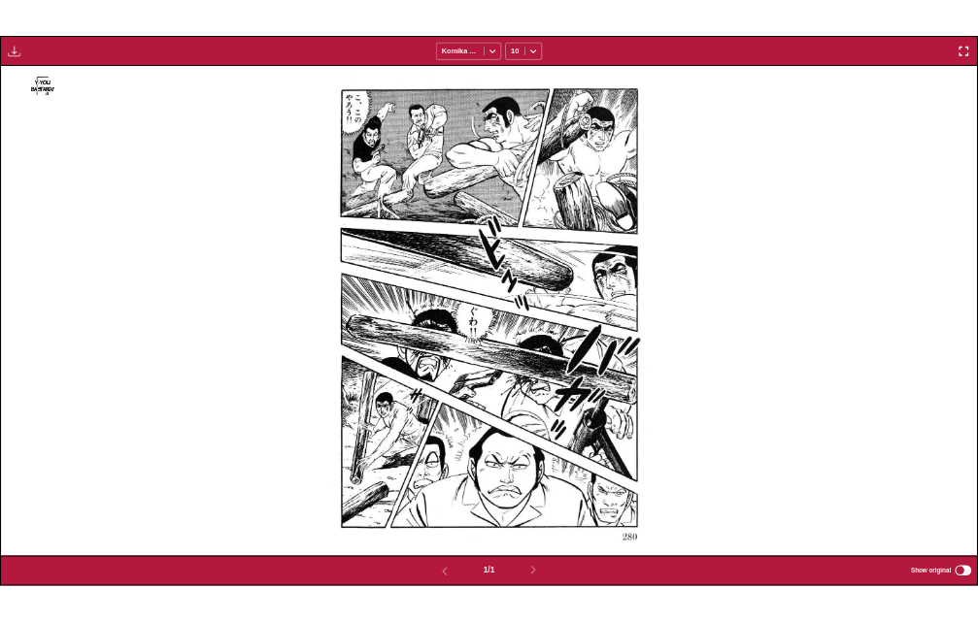
scroll to position [508, 0]
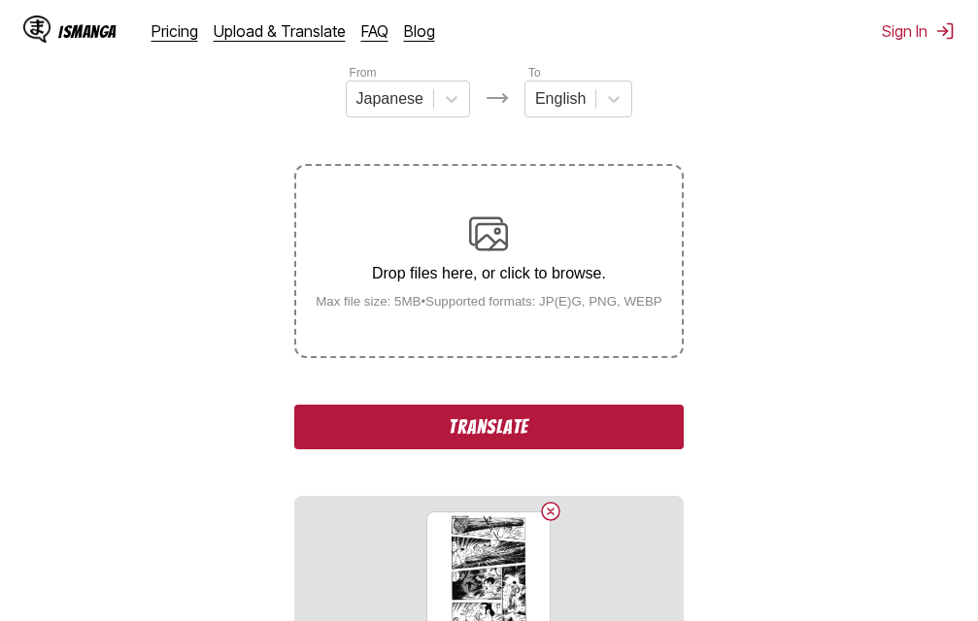
click at [520, 430] on button "Translate" at bounding box center [488, 427] width 388 height 45
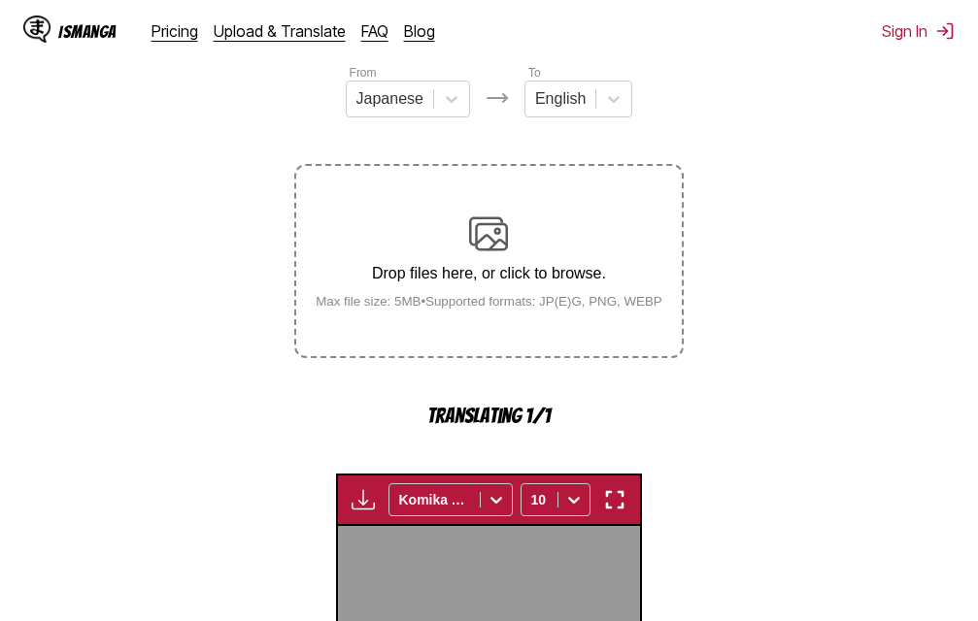
scroll to position [624, 0]
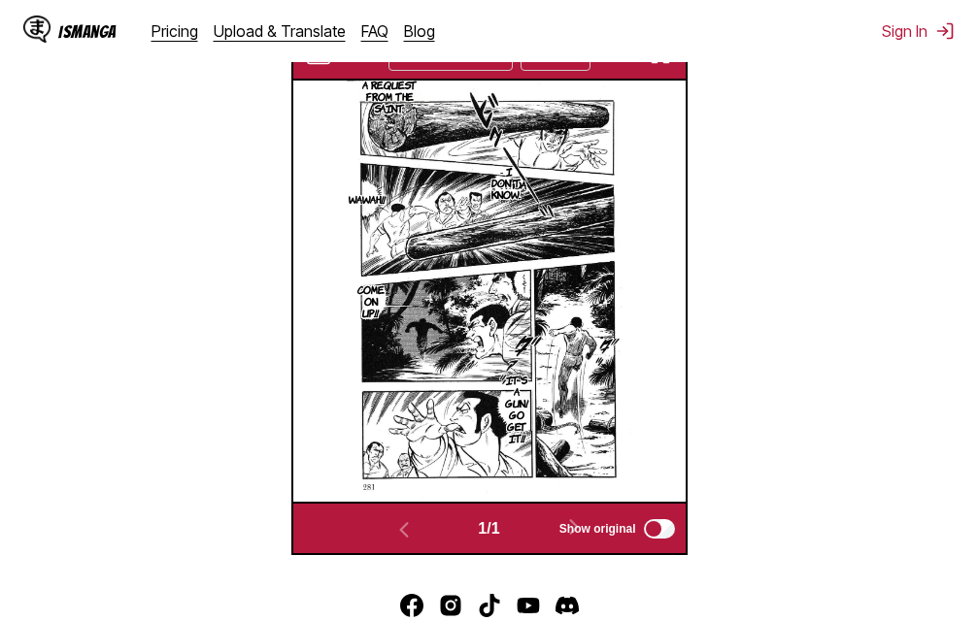
click at [664, 63] on img "button" at bounding box center [660, 54] width 23 height 23
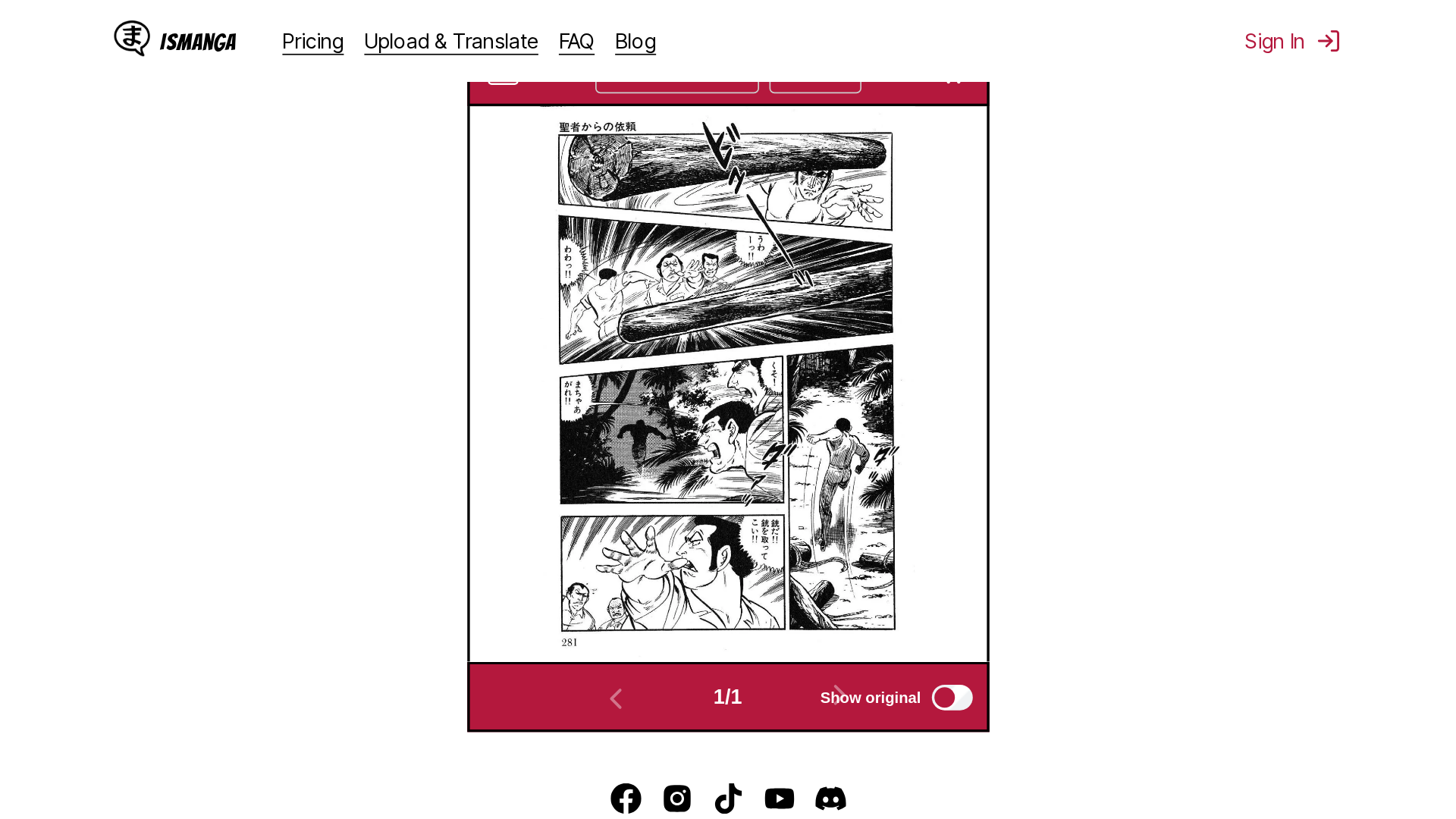
scroll to position [159, 0]
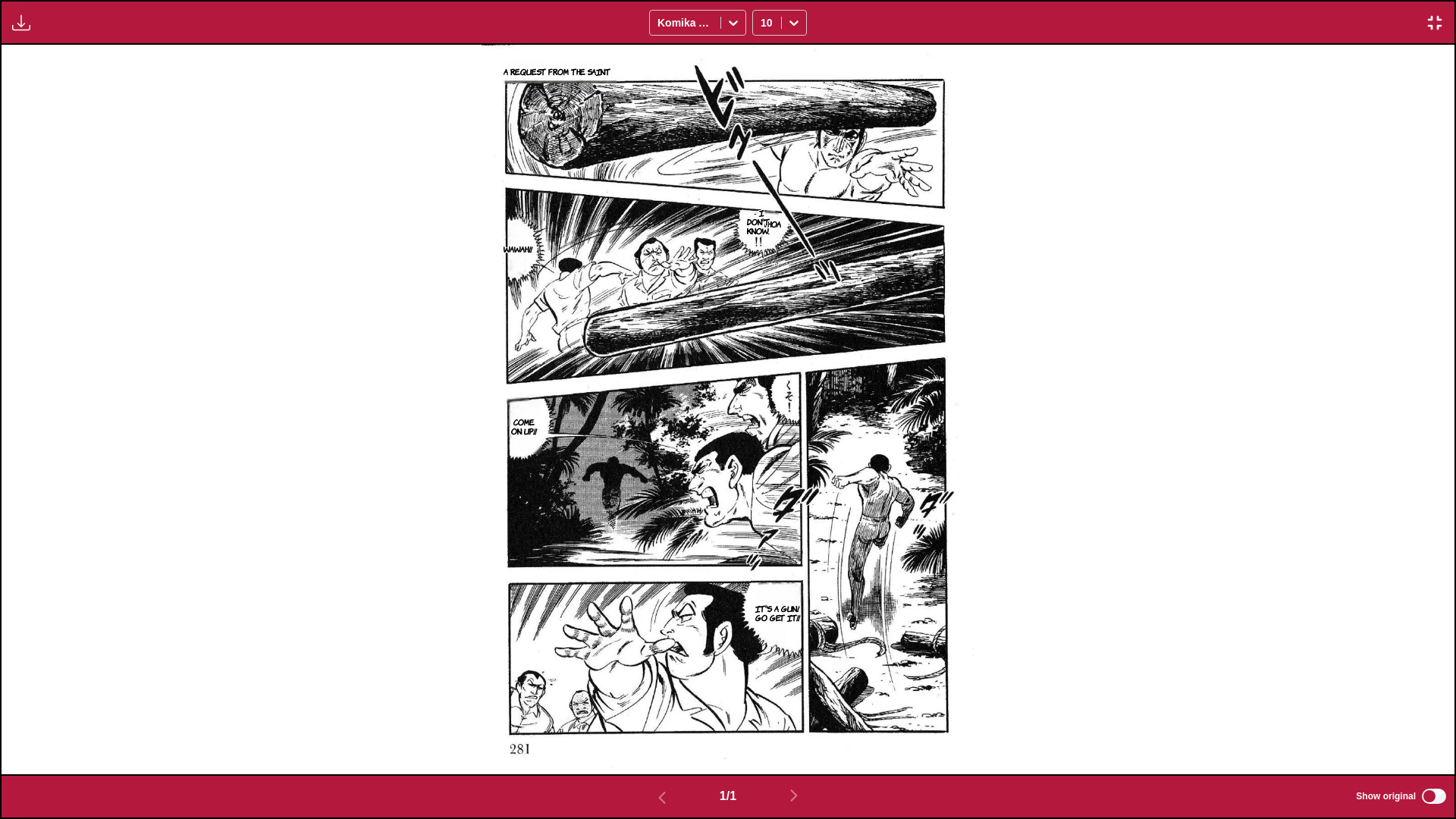
click at [763, 27] on img "button" at bounding box center [1434, 22] width 18 height 18
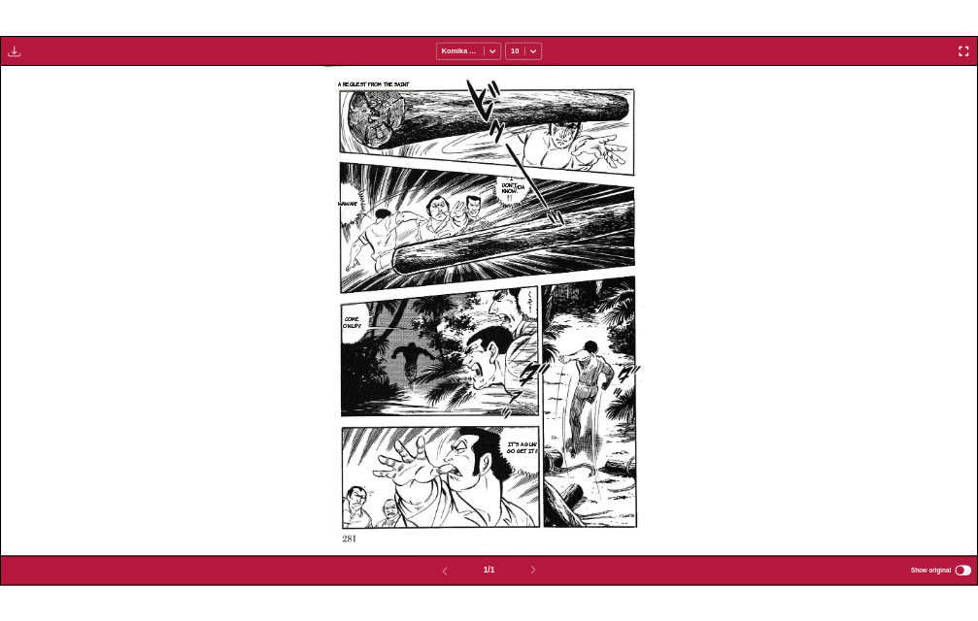
scroll to position [508, 0]
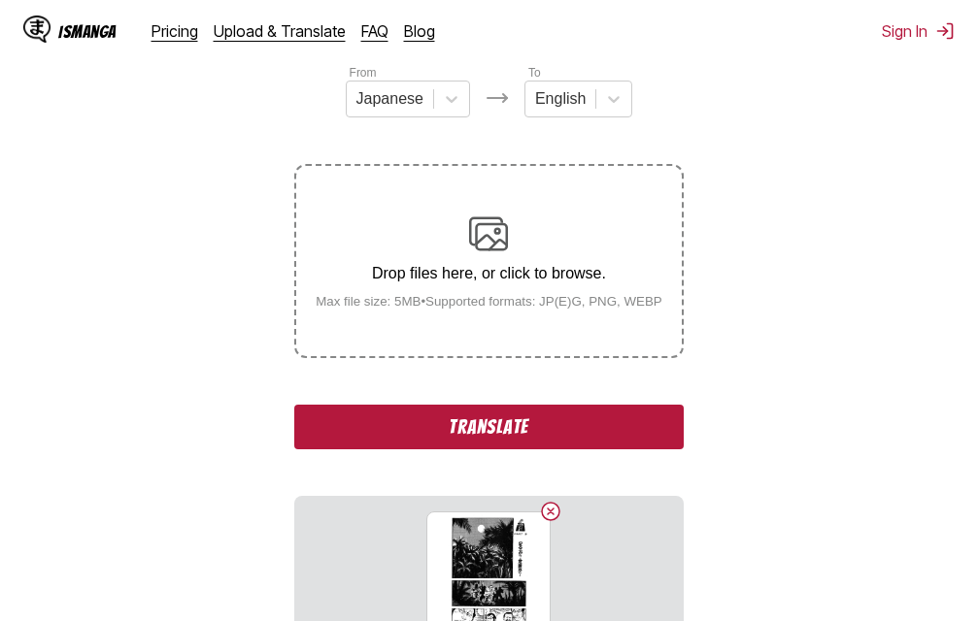
click at [561, 445] on button "Translate" at bounding box center [488, 427] width 388 height 45
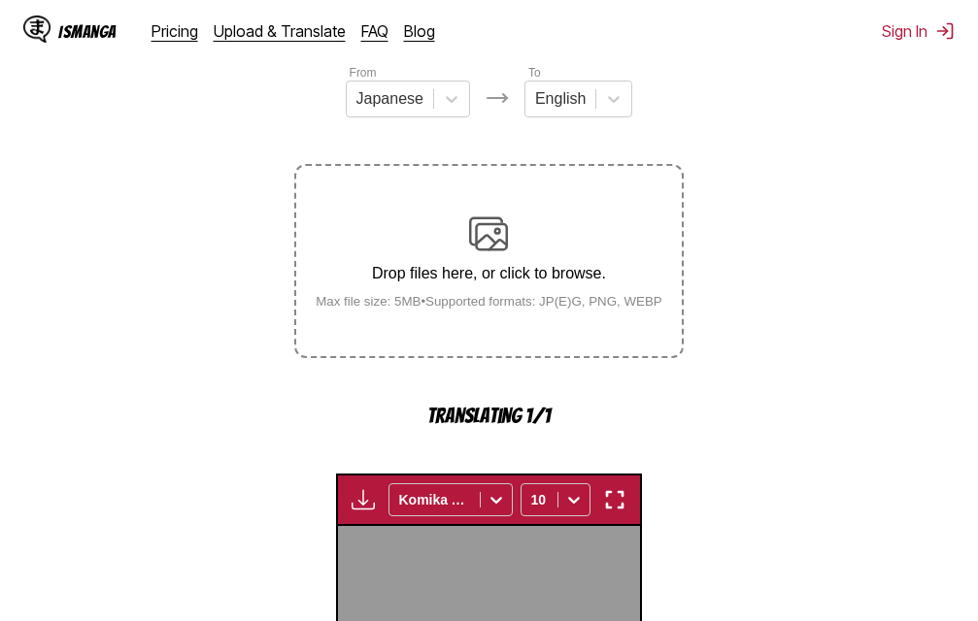
scroll to position [624, 0]
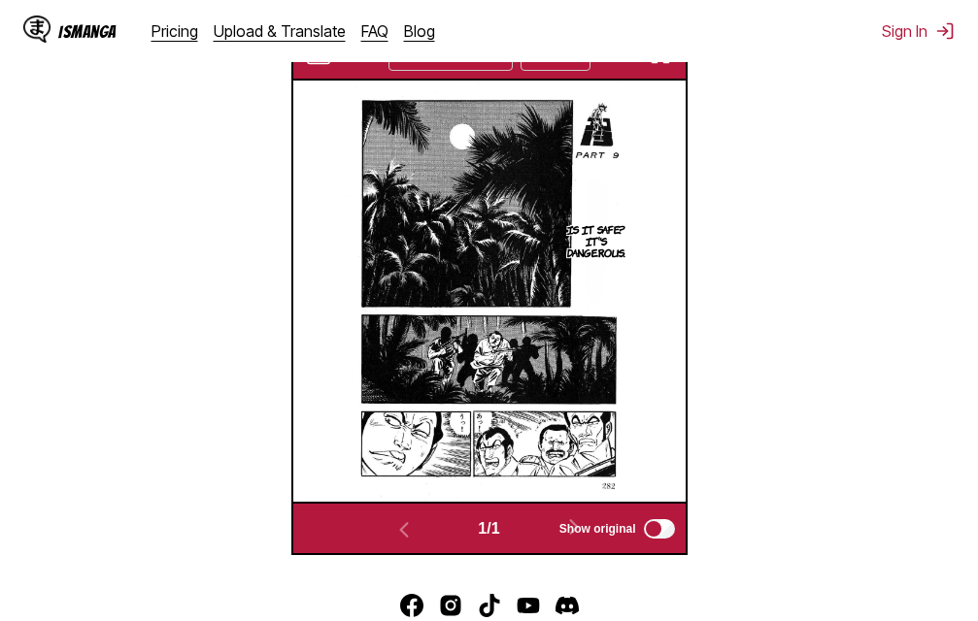
click at [660, 65] on img "button" at bounding box center [660, 54] width 23 height 23
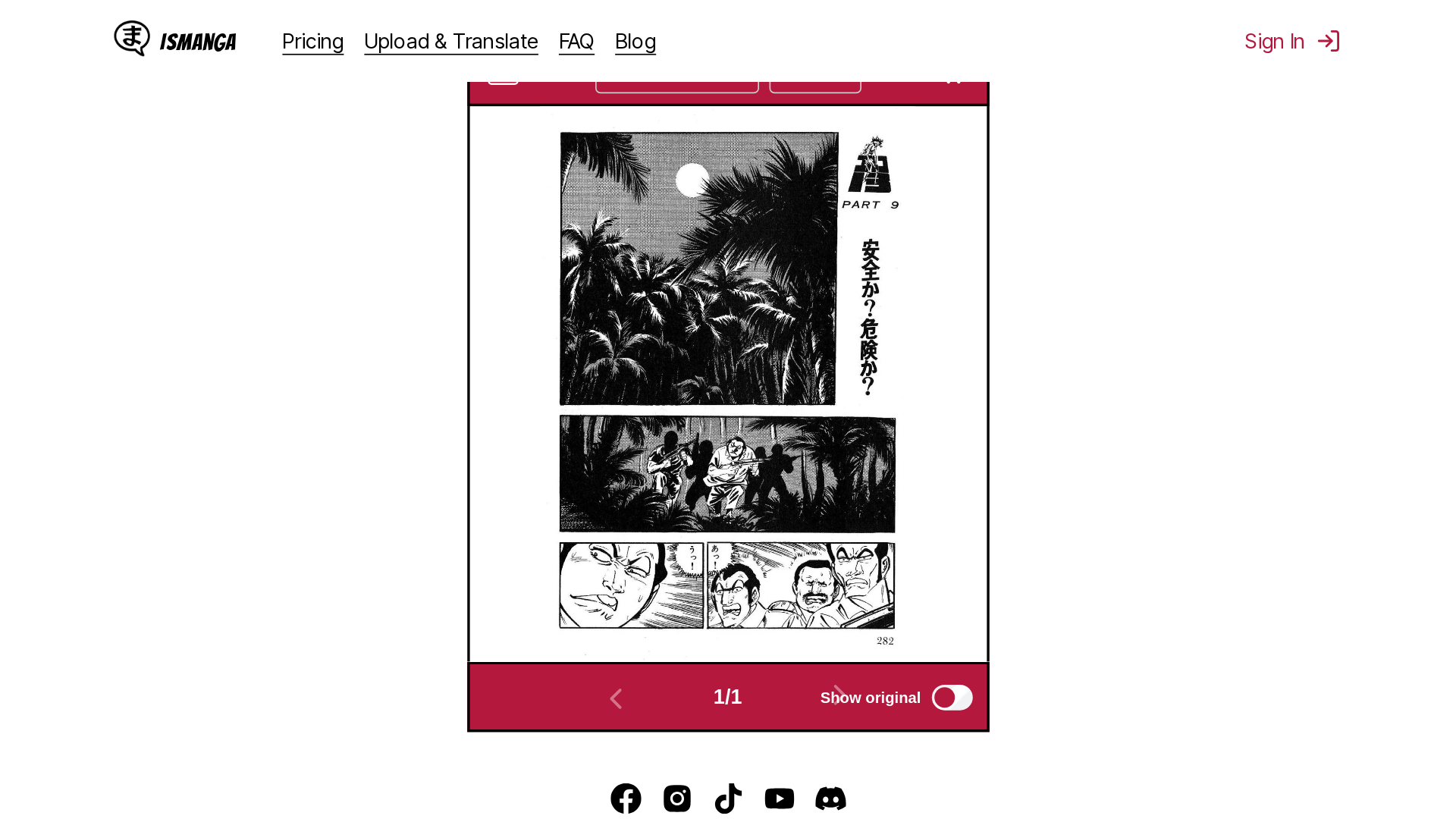
scroll to position [159, 0]
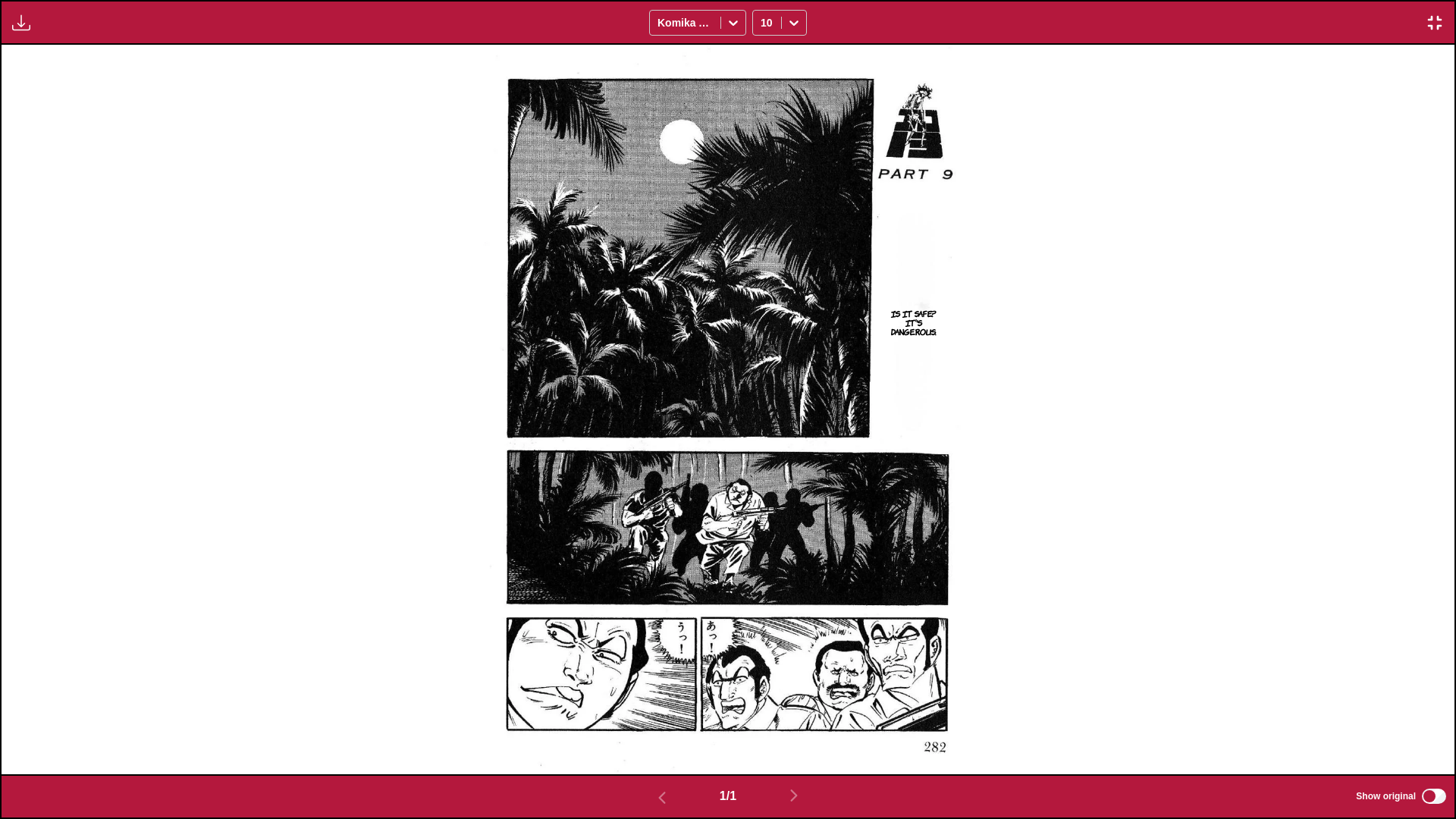
click at [763, 19] on img "button" at bounding box center [1434, 22] width 18 height 18
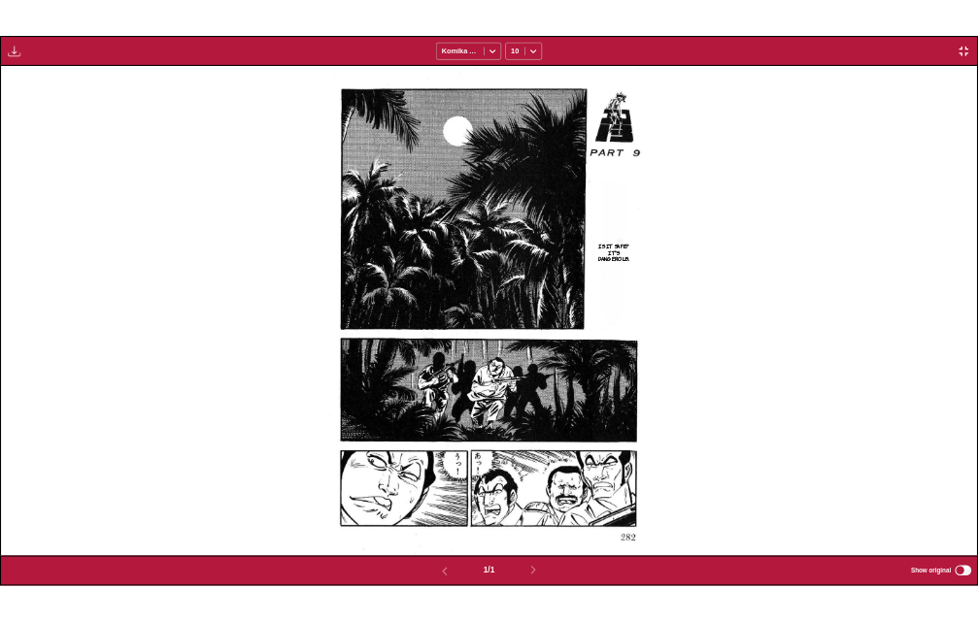
scroll to position [508, 0]
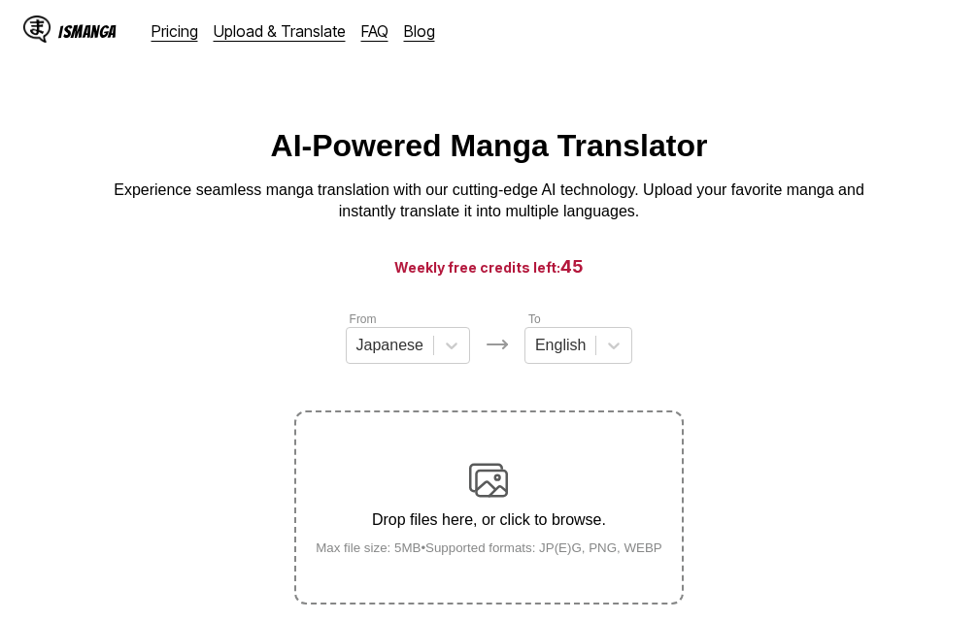
scroll to position [247, 0]
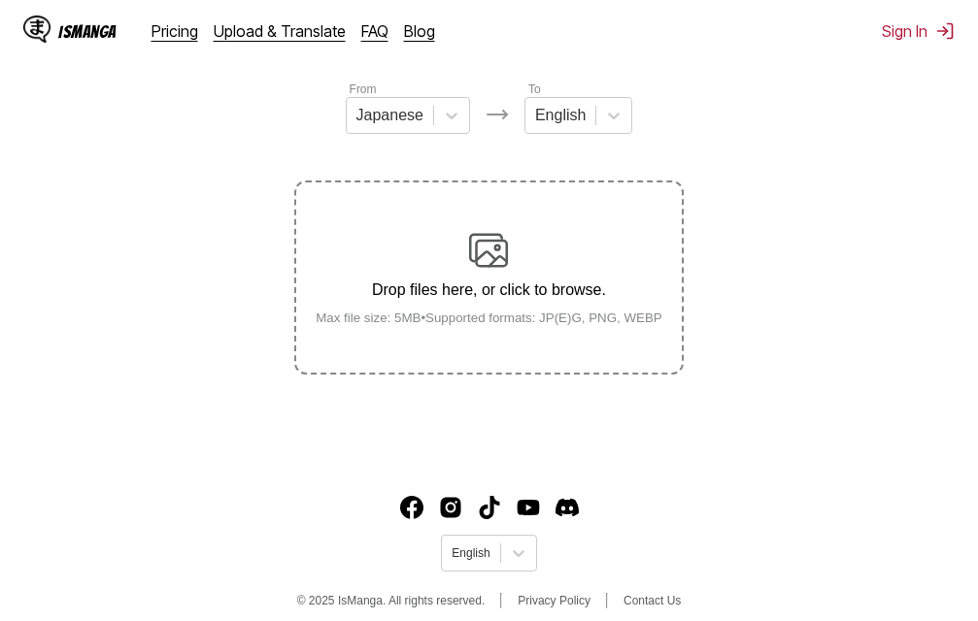
scroll to position [247, 0]
